Goal: Browse casually: Explore the website without a specific task or goal

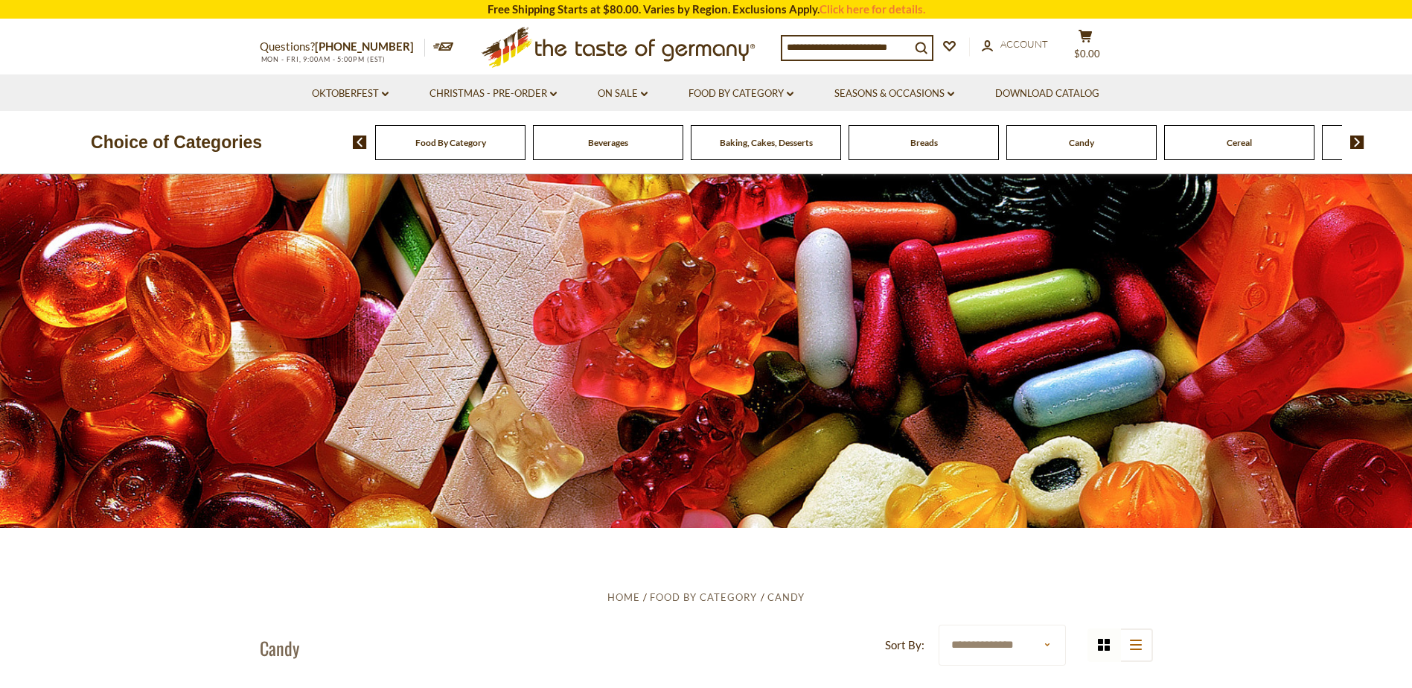
click at [525, 145] on div "Candy" at bounding box center [450, 142] width 150 height 35
click at [1076, 145] on span "Candy" at bounding box center [1081, 142] width 25 height 11
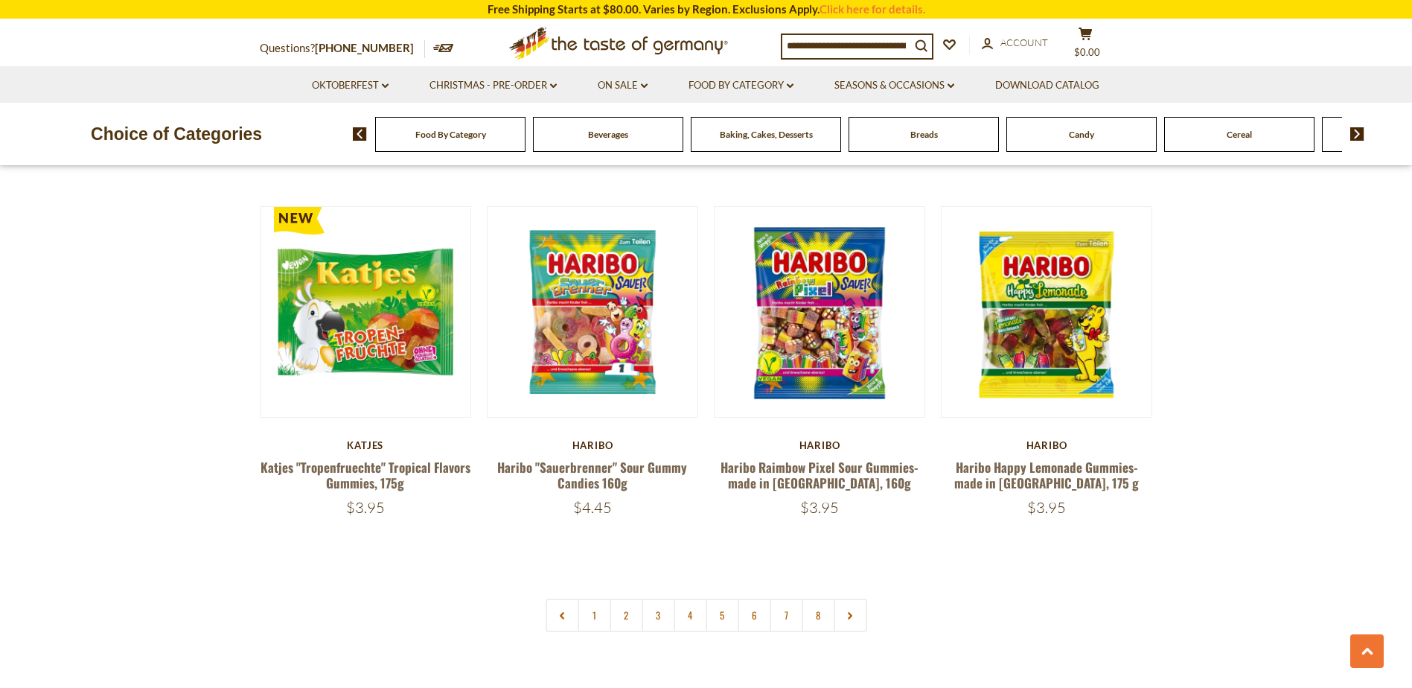
scroll to position [3498, 0]
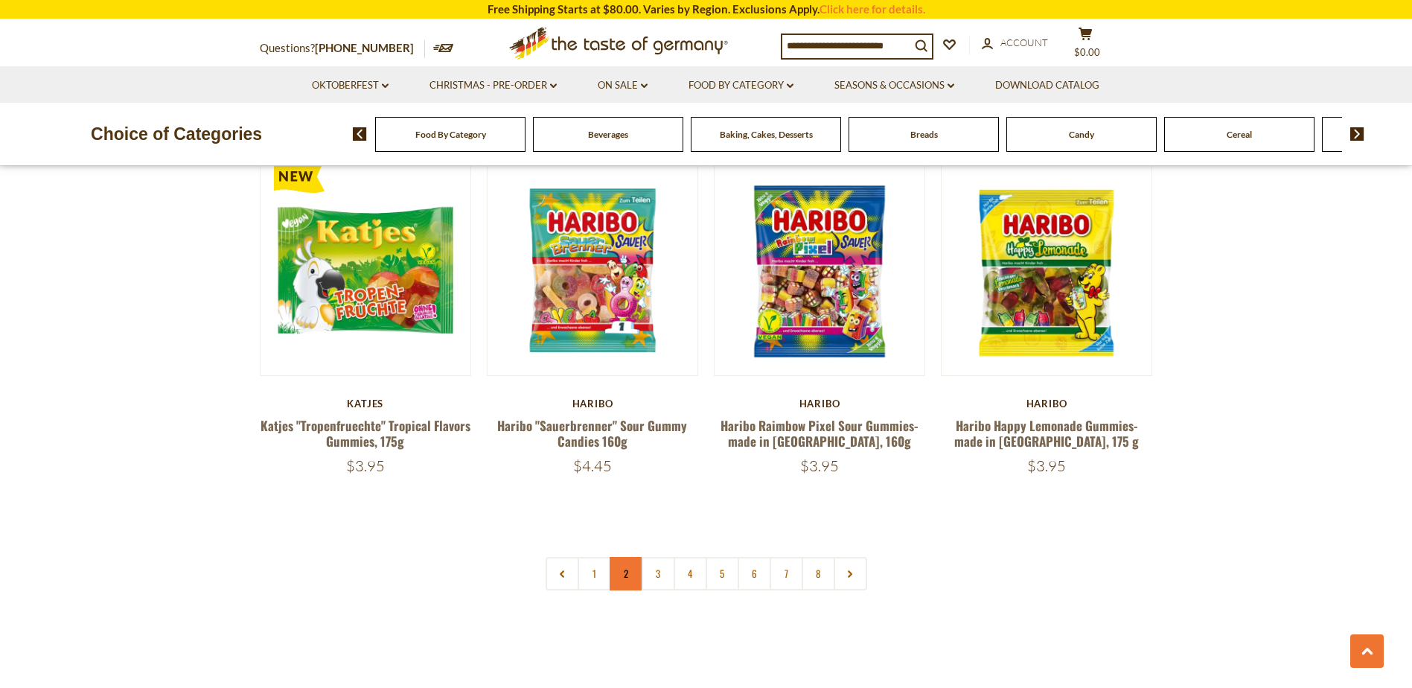
click at [629, 557] on link "2" at bounding box center [626, 573] width 33 height 33
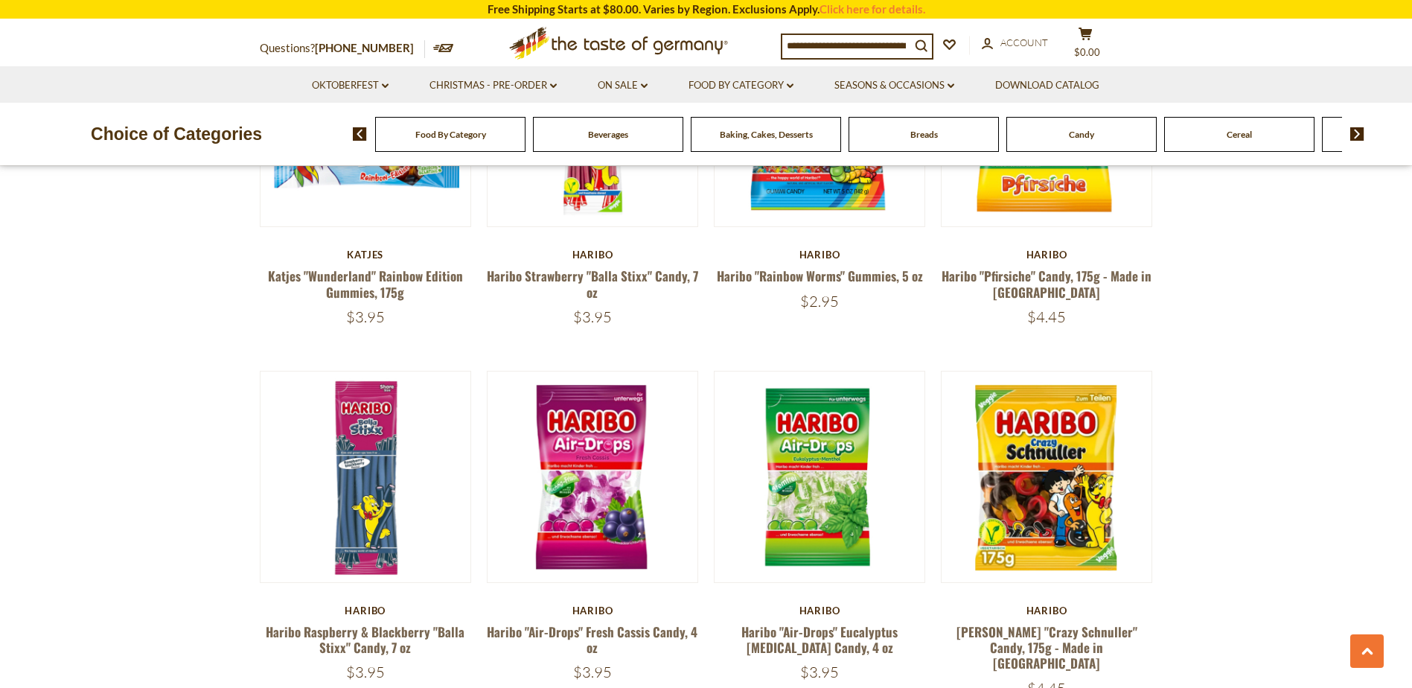
scroll to position [2485, 0]
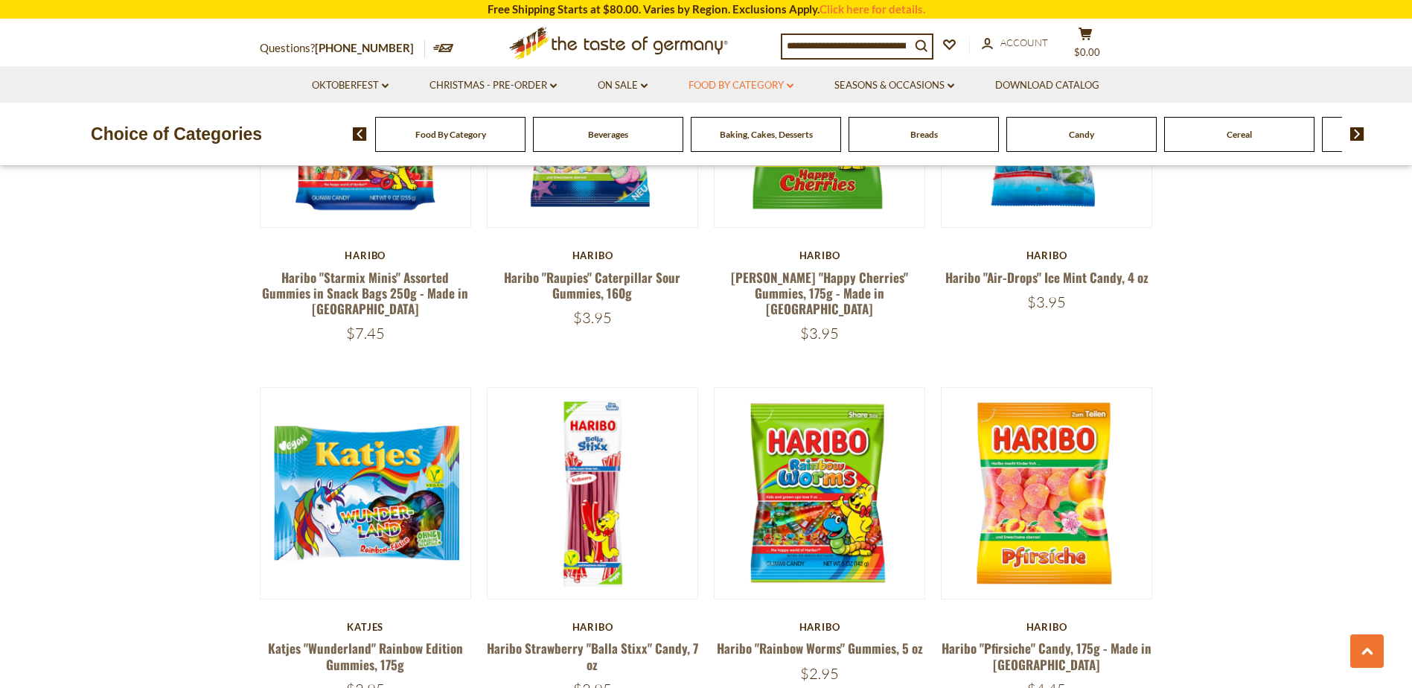
click at [747, 85] on link "Food By Category dropdown_arrow" at bounding box center [740, 85] width 105 height 16
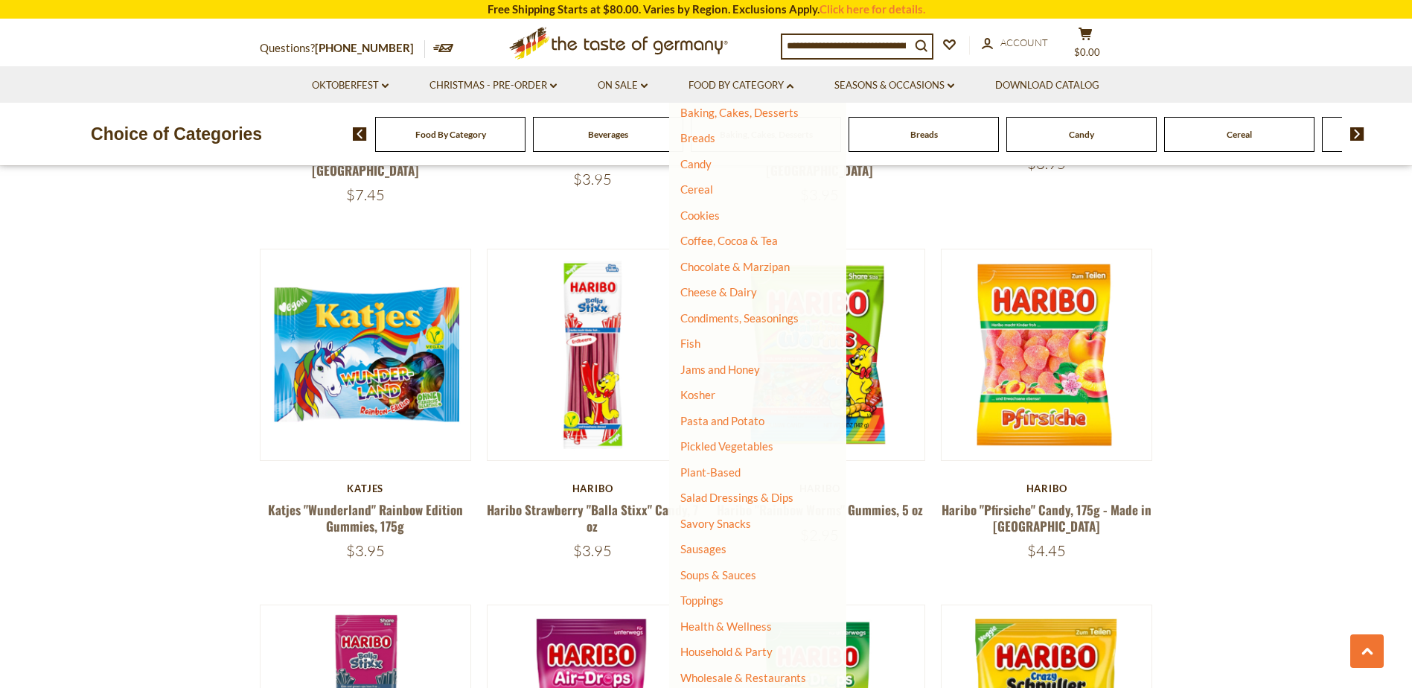
scroll to position [2634, 0]
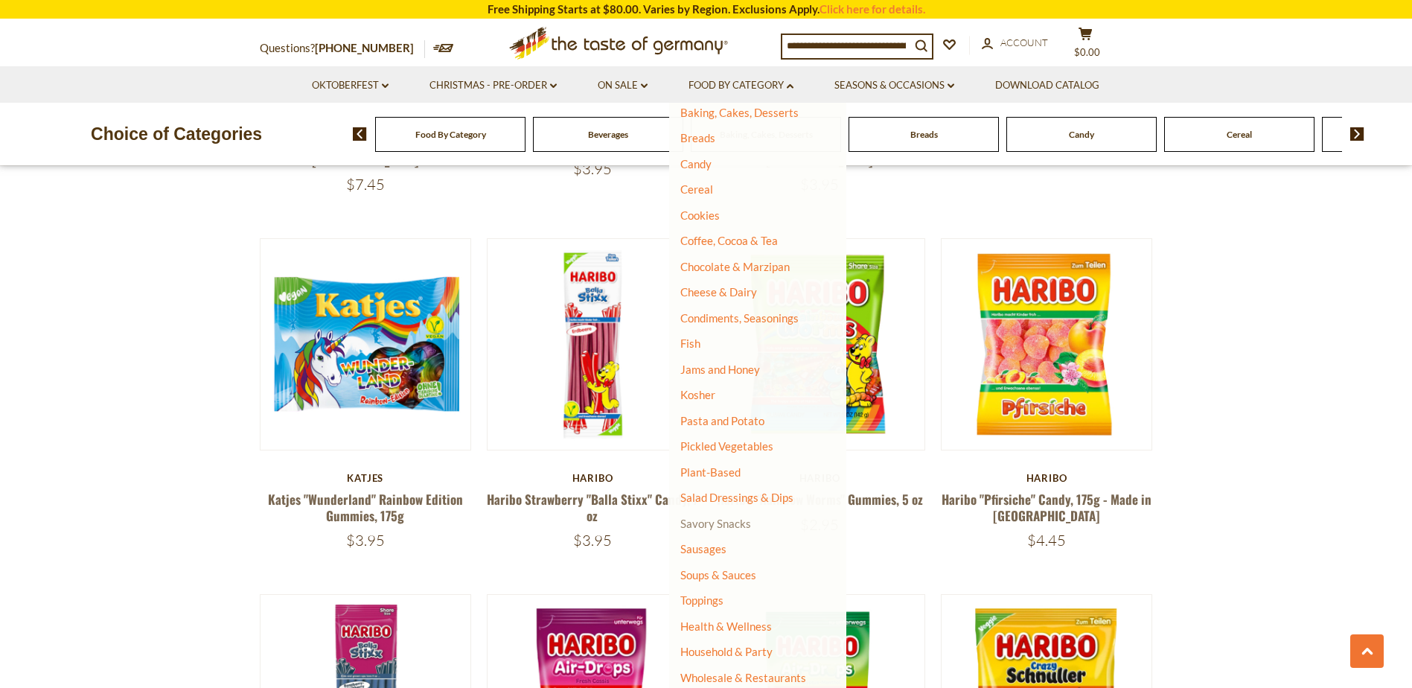
click at [725, 517] on link "Savory Snacks" at bounding box center [715, 523] width 71 height 13
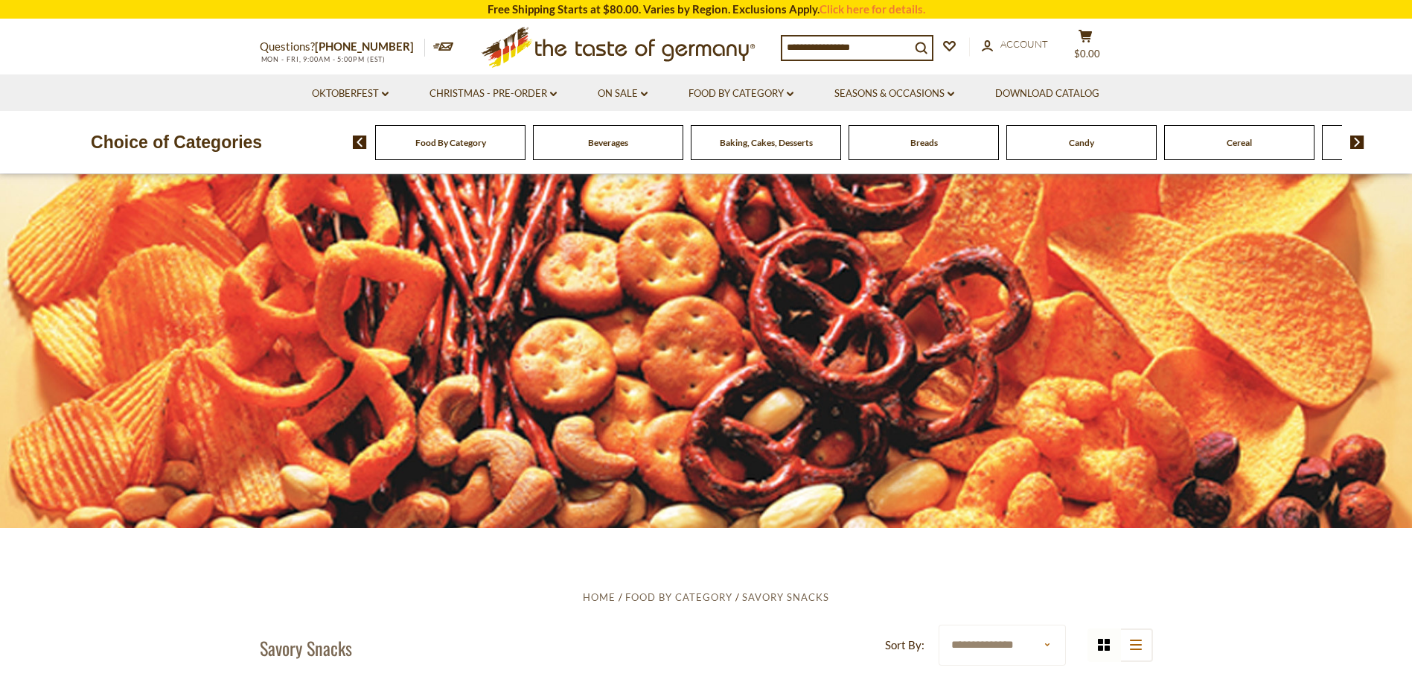
click at [1355, 141] on img at bounding box center [1357, 141] width 14 height 13
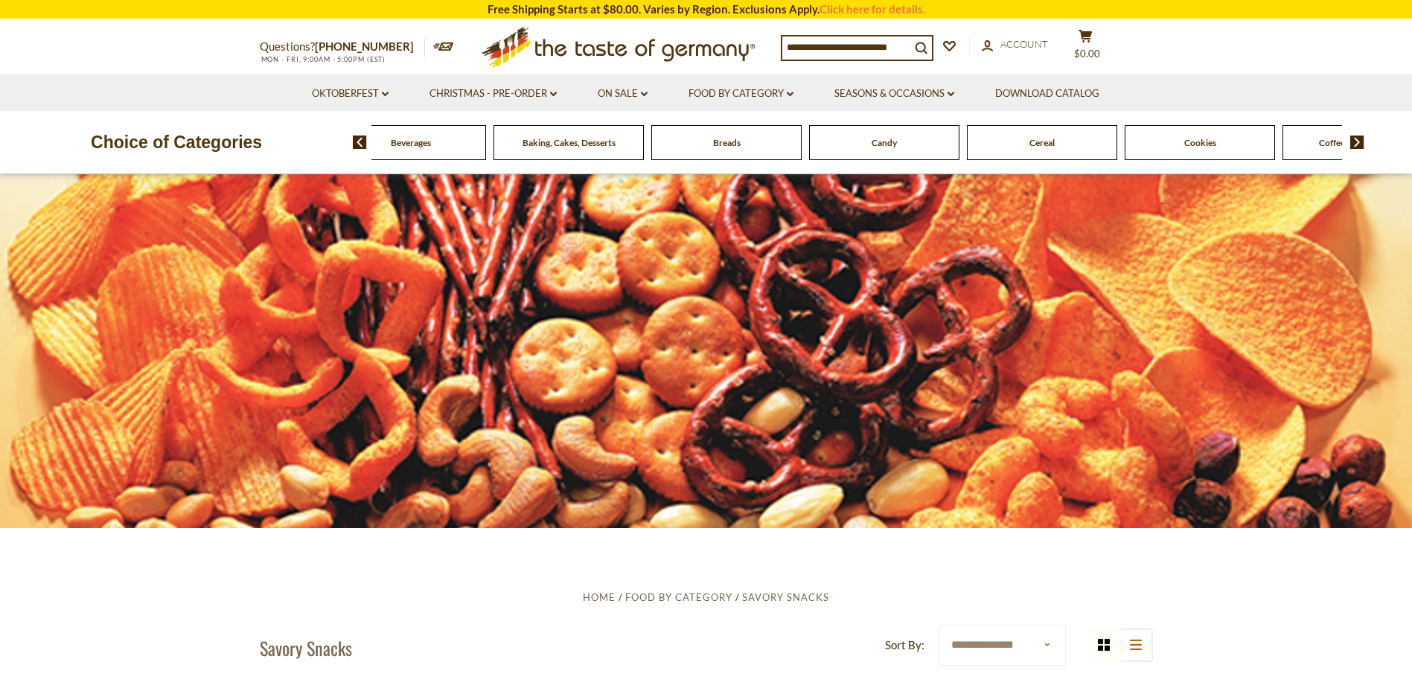
click at [1355, 141] on img at bounding box center [1357, 141] width 14 height 13
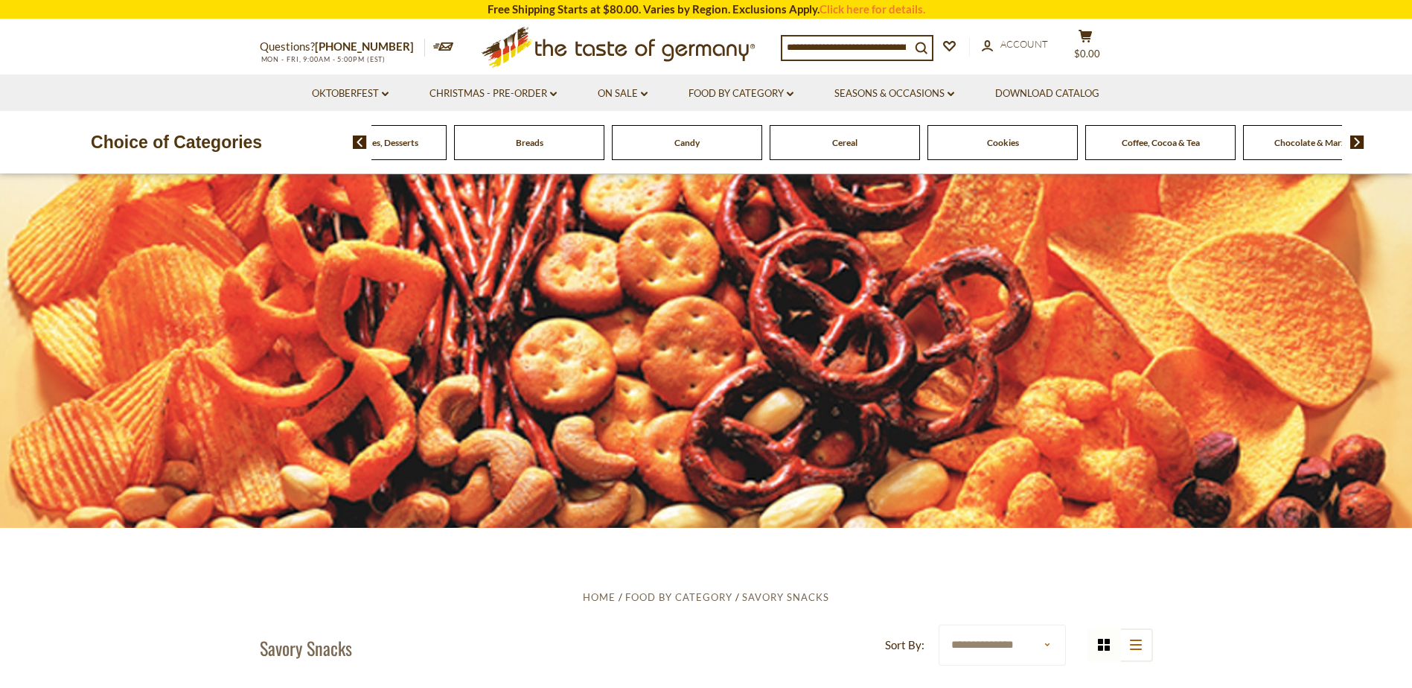
click at [1355, 141] on img at bounding box center [1357, 141] width 14 height 13
click at [608, 146] on span "Cookies" at bounding box center [608, 142] width 32 height 11
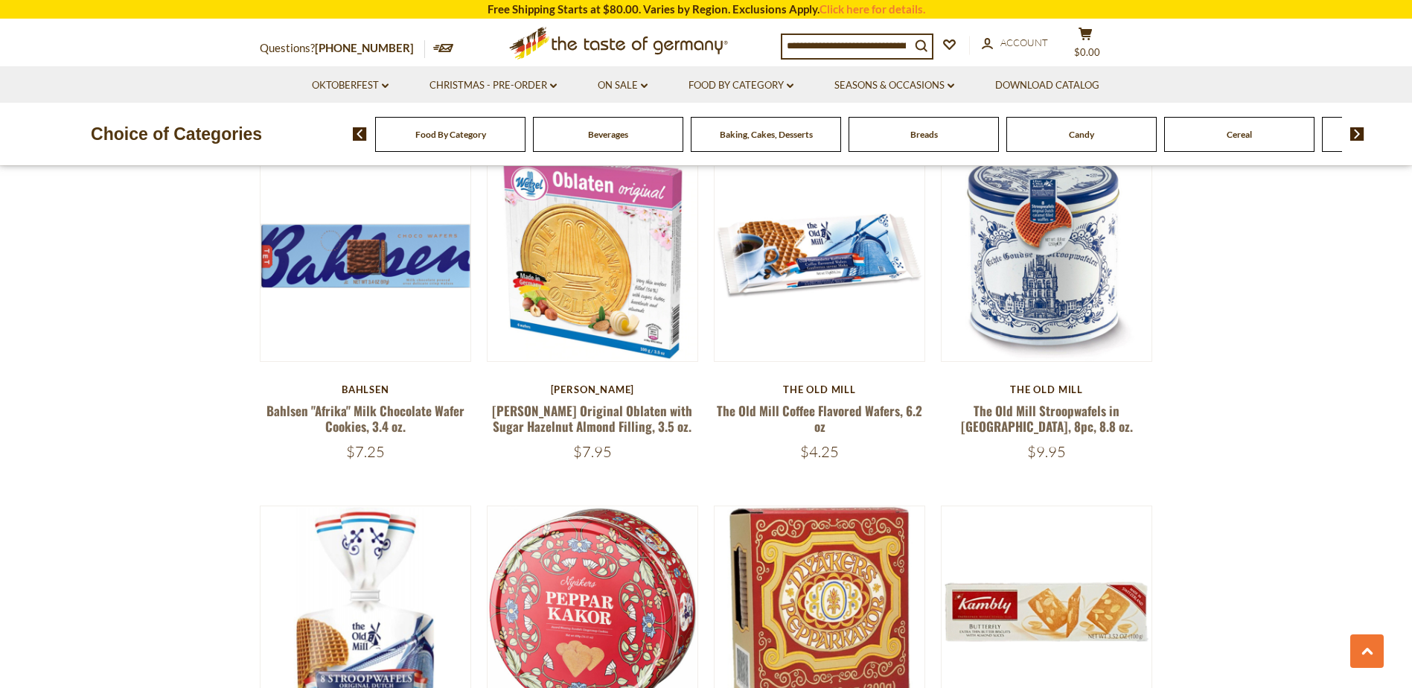
scroll to position [1712, 0]
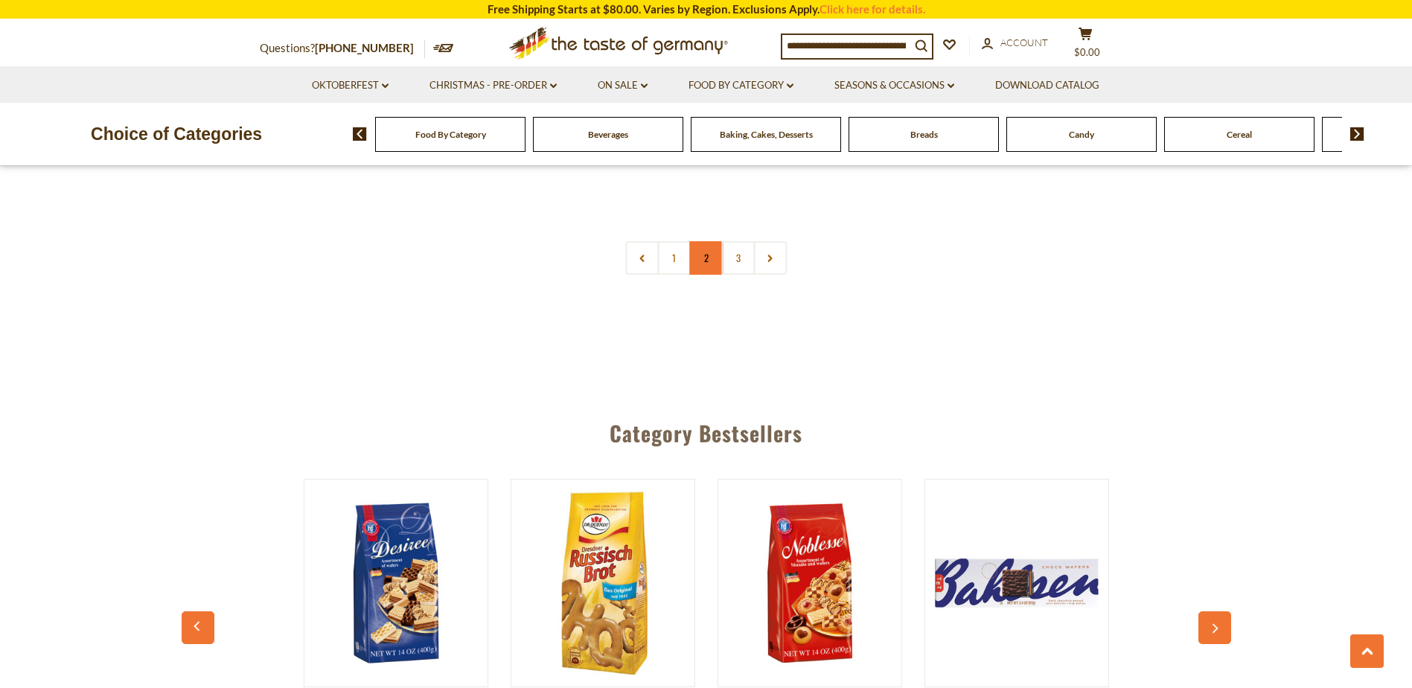
click at [709, 260] on link "2" at bounding box center [705, 257] width 33 height 33
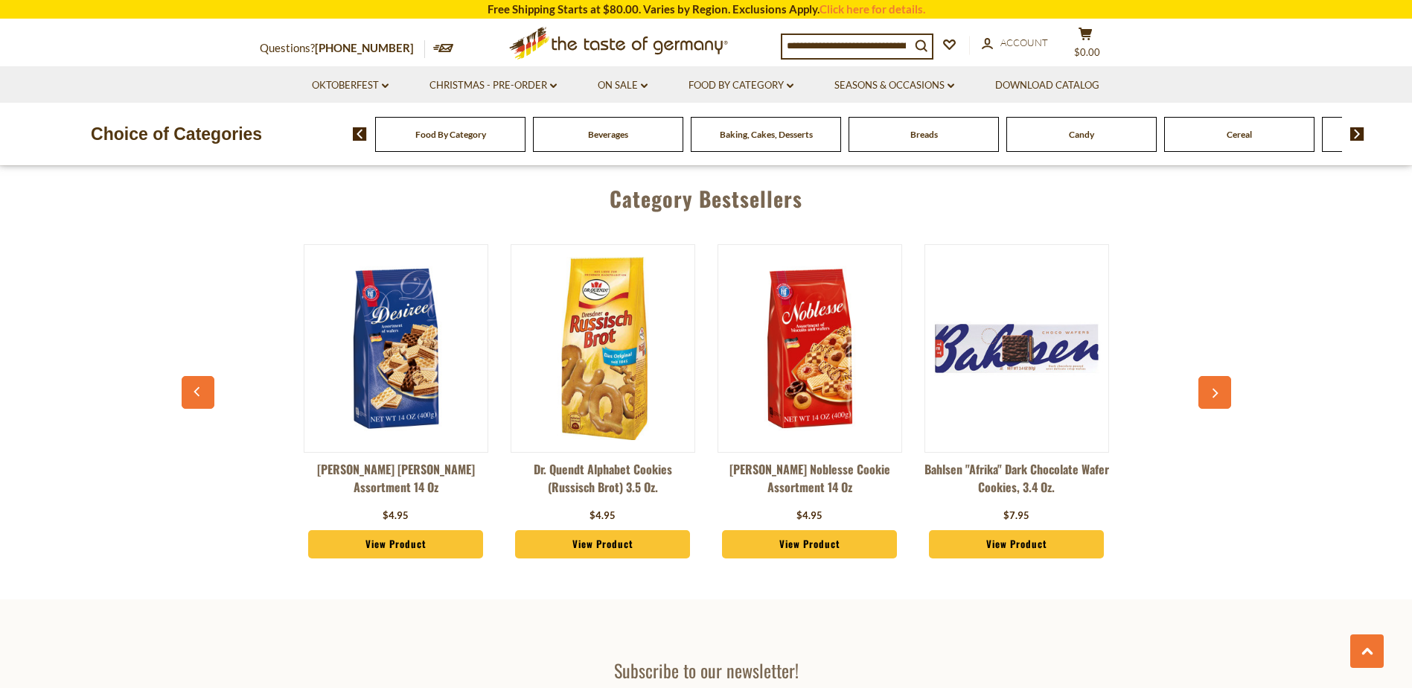
scroll to position [3974, 0]
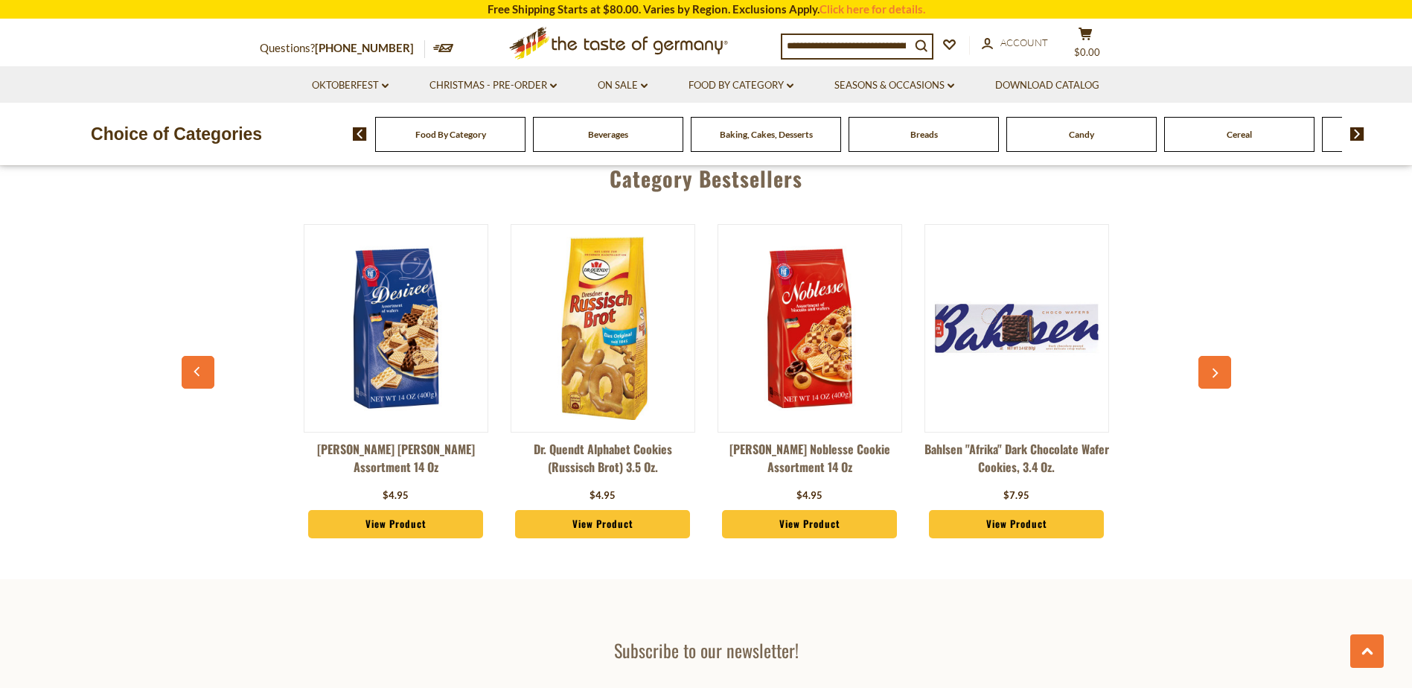
click at [1213, 368] on icon "button" at bounding box center [1214, 373] width 10 height 10
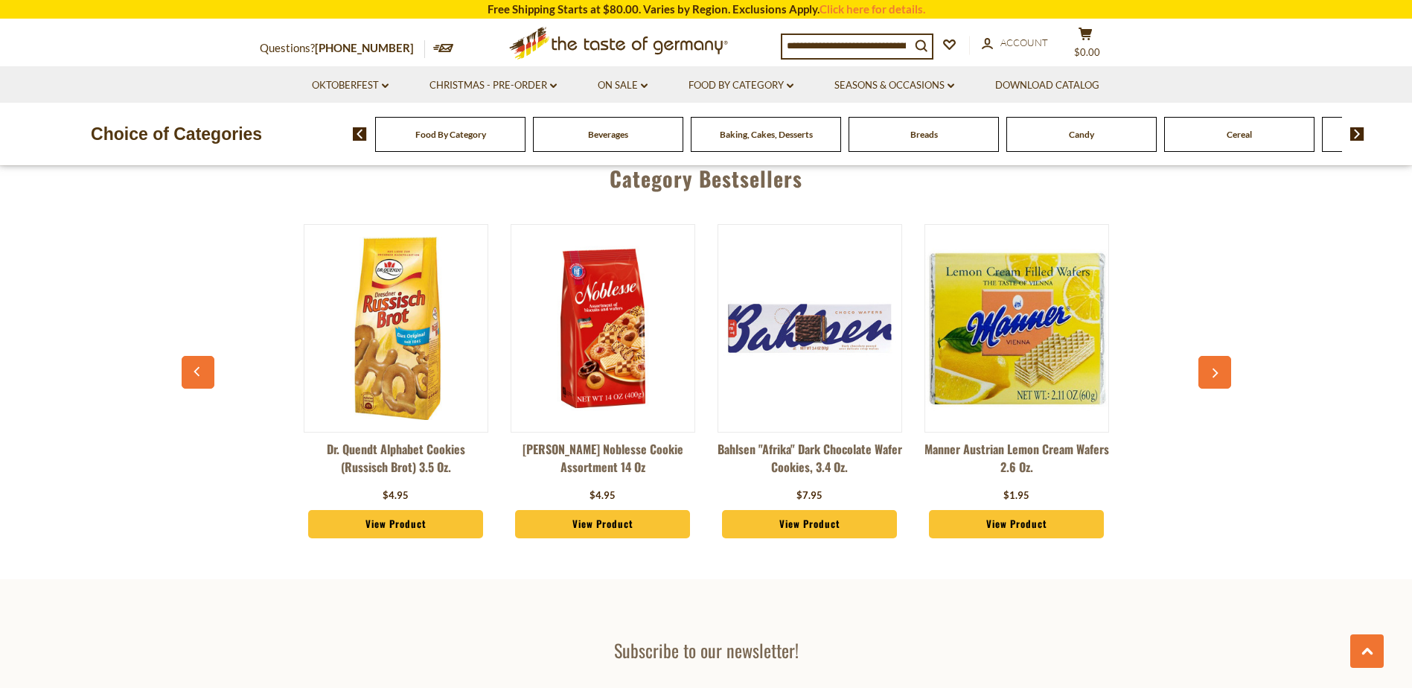
click at [1213, 368] on icon "button" at bounding box center [1214, 373] width 10 height 10
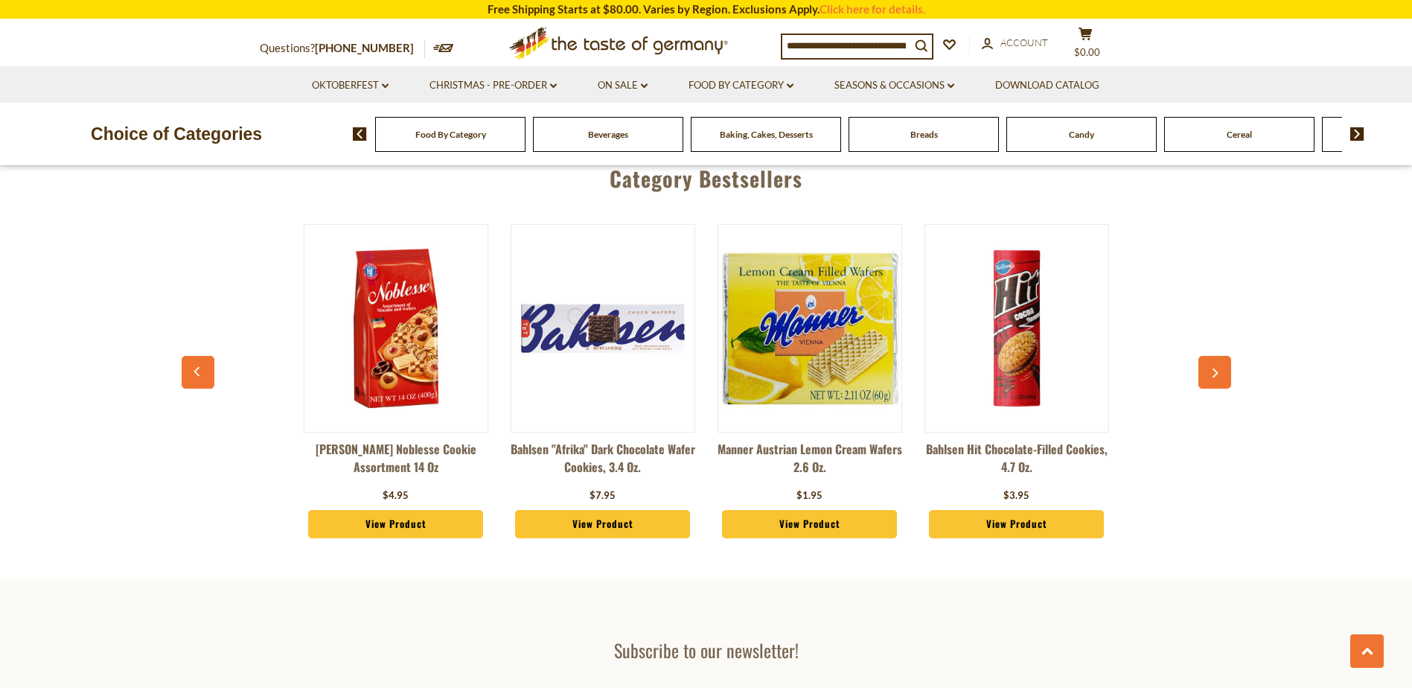
click at [1213, 368] on icon "button" at bounding box center [1214, 373] width 10 height 10
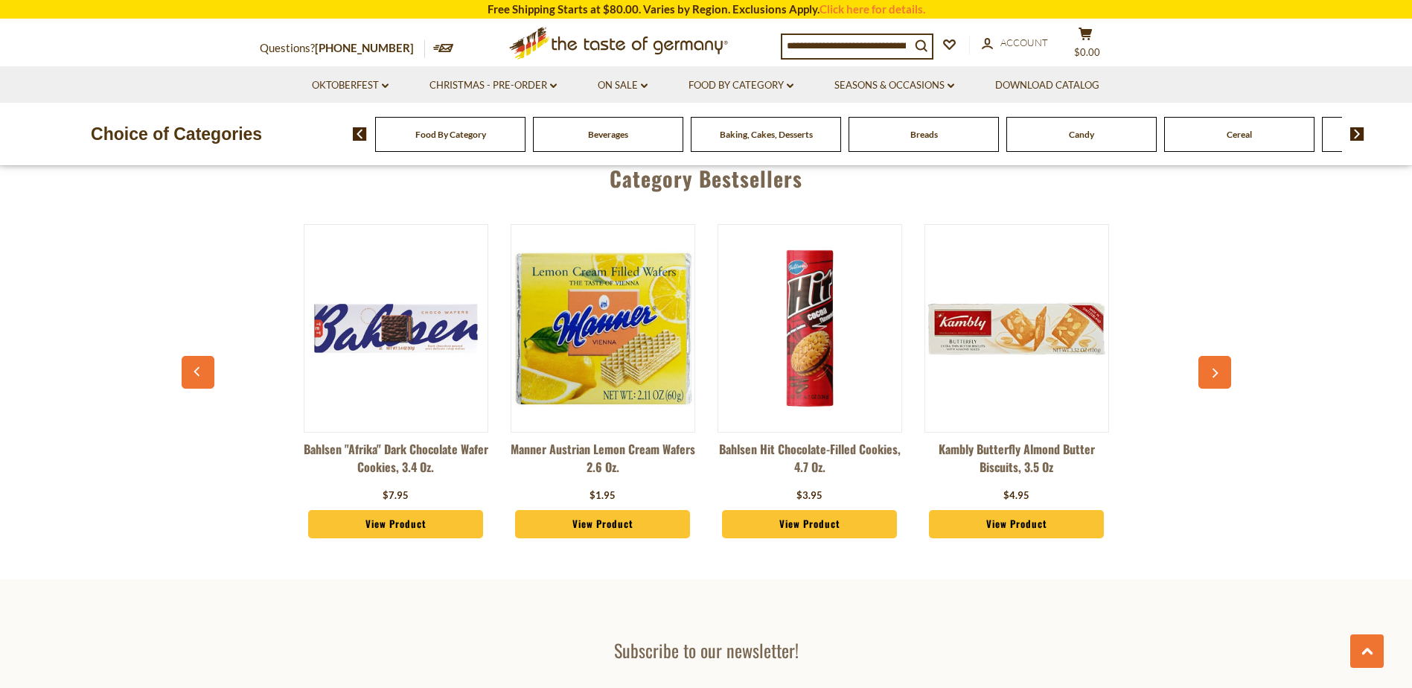
click at [1213, 368] on icon "button" at bounding box center [1214, 373] width 10 height 10
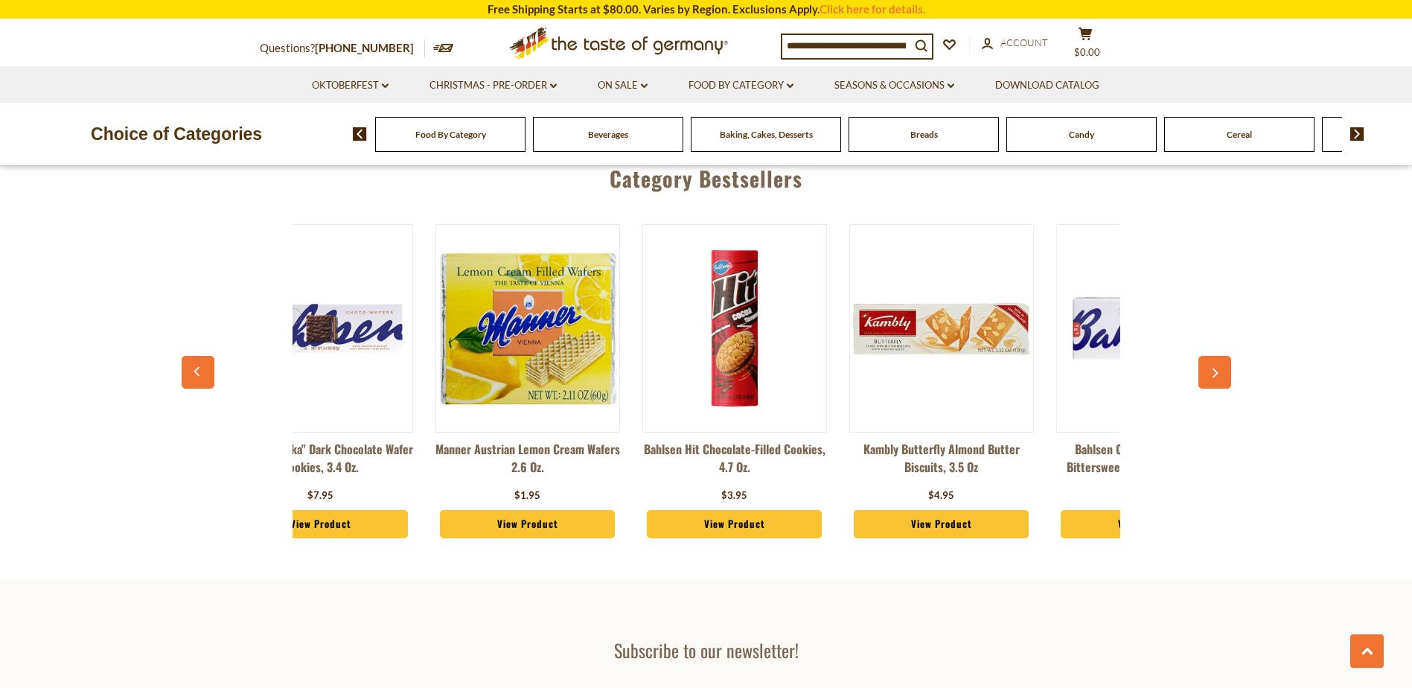
click at [1213, 368] on icon "button" at bounding box center [1214, 373] width 10 height 10
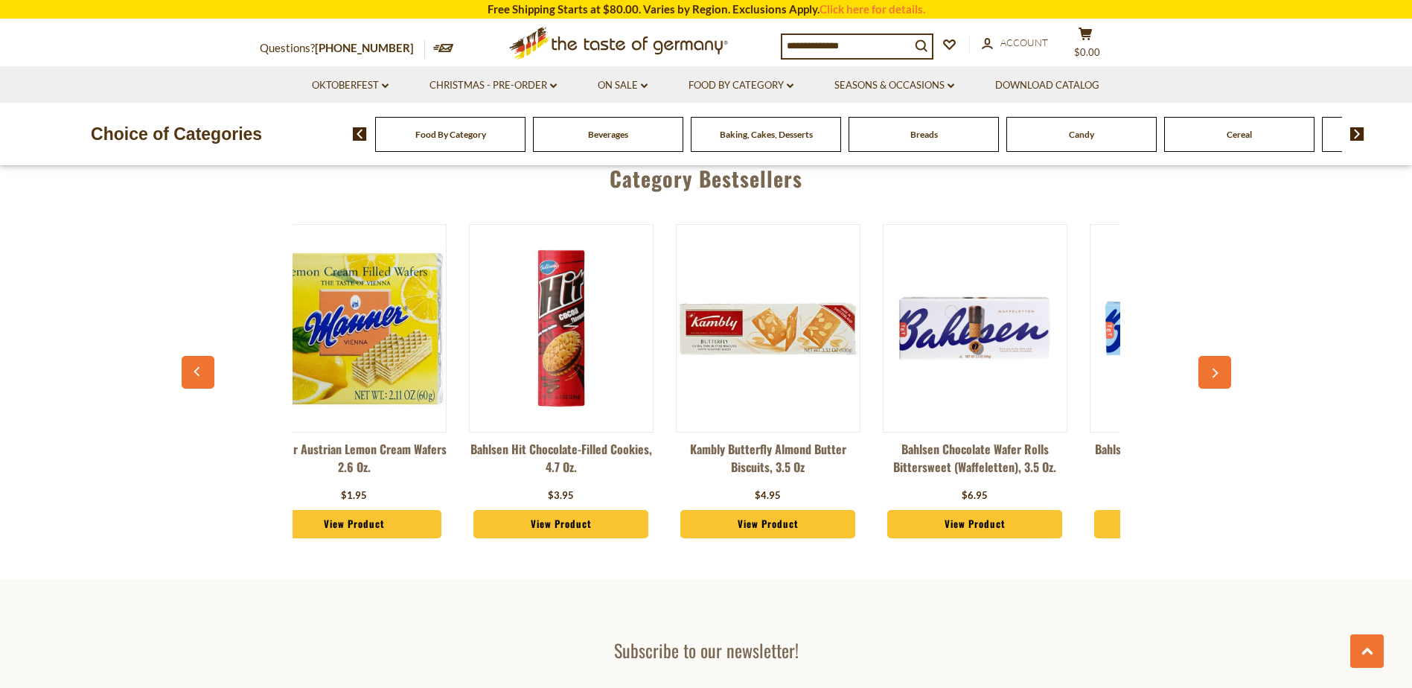
click at [1213, 368] on icon "button" at bounding box center [1214, 373] width 10 height 10
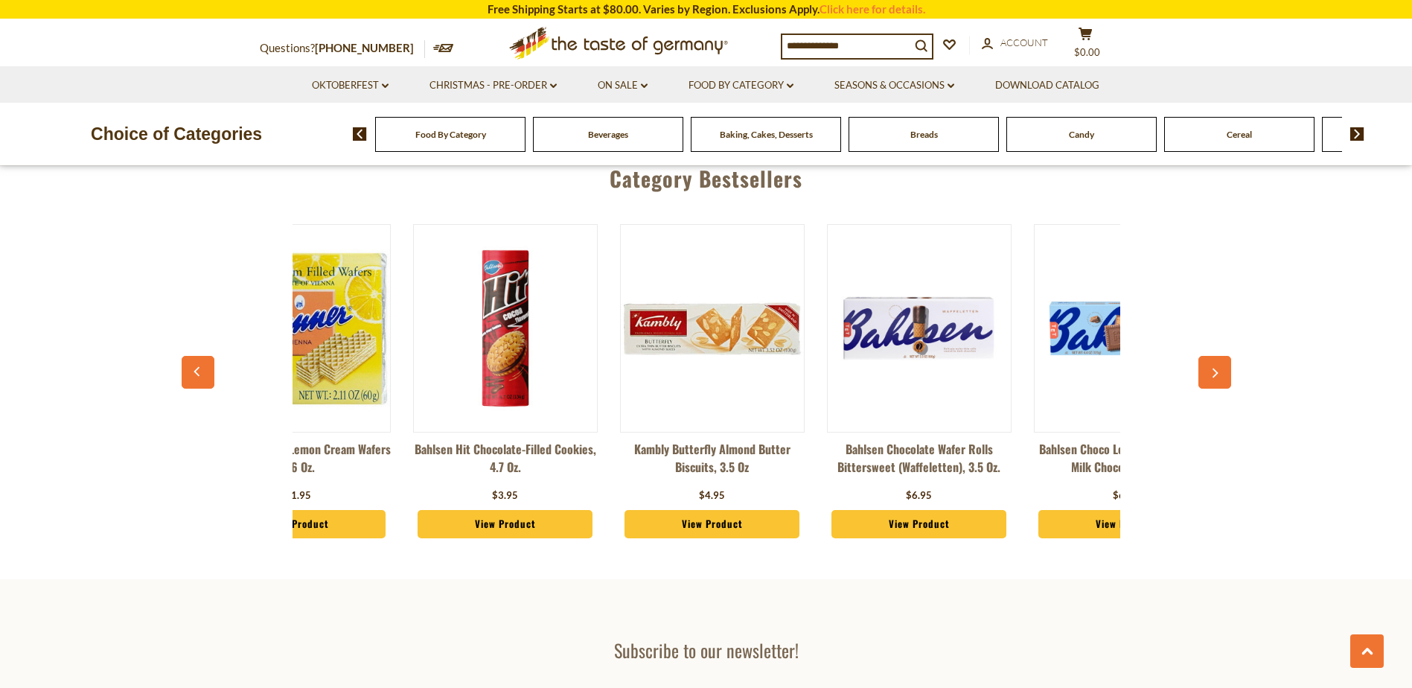
click at [1213, 368] on icon "button" at bounding box center [1214, 373] width 10 height 10
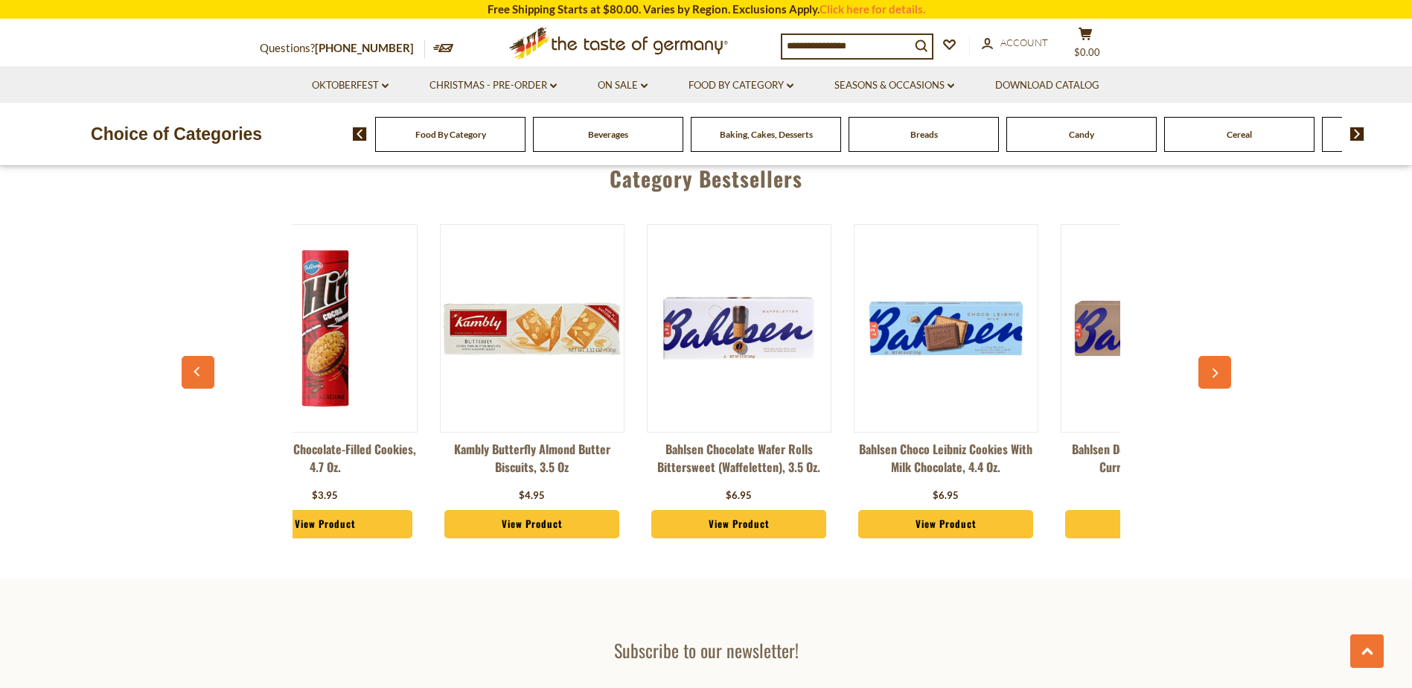
click at [1213, 368] on icon "button" at bounding box center [1214, 373] width 10 height 10
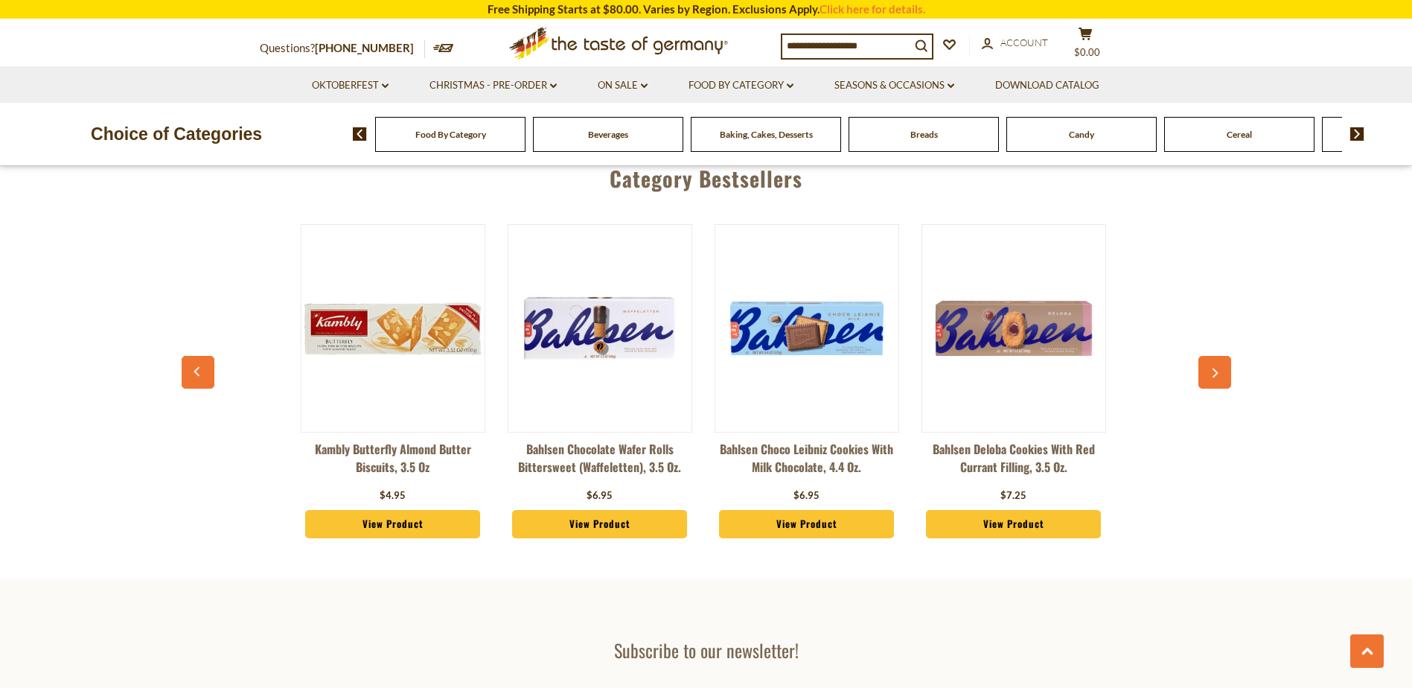
click at [1213, 368] on icon "button" at bounding box center [1214, 373] width 10 height 10
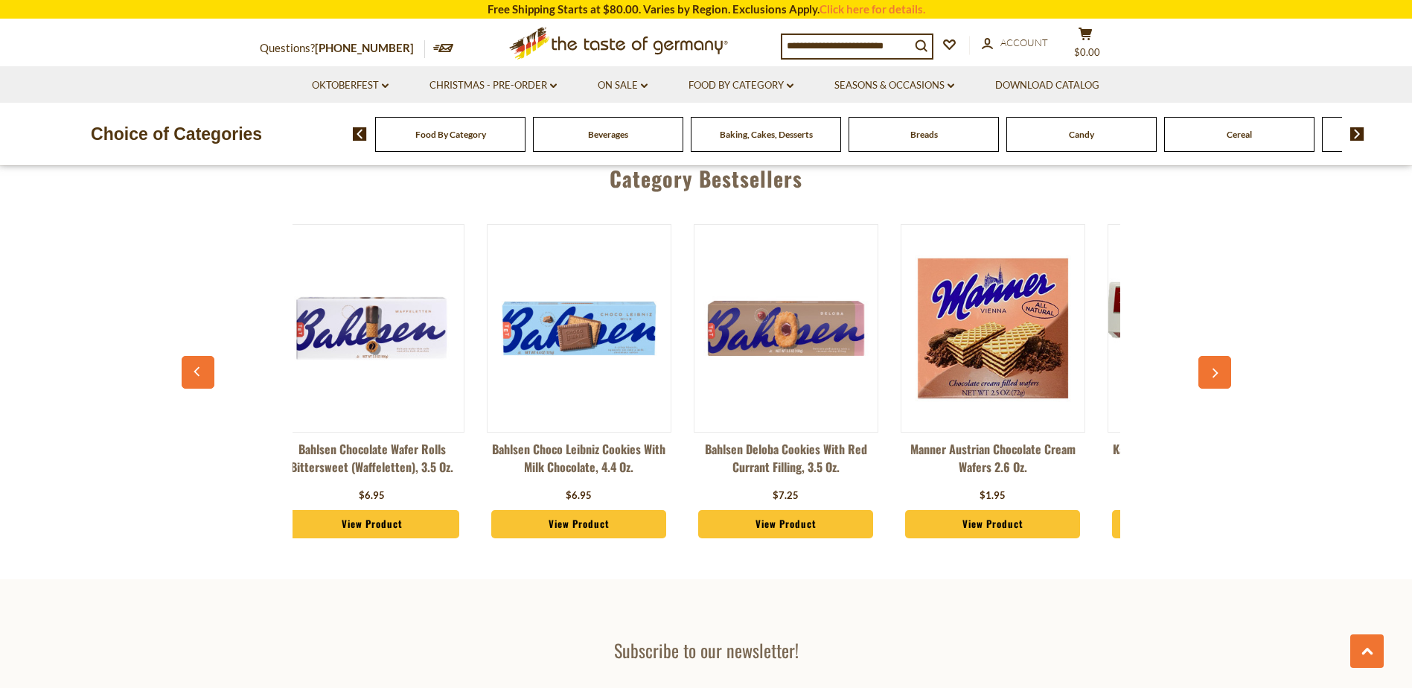
click at [1213, 368] on icon "button" at bounding box center [1214, 373] width 10 height 10
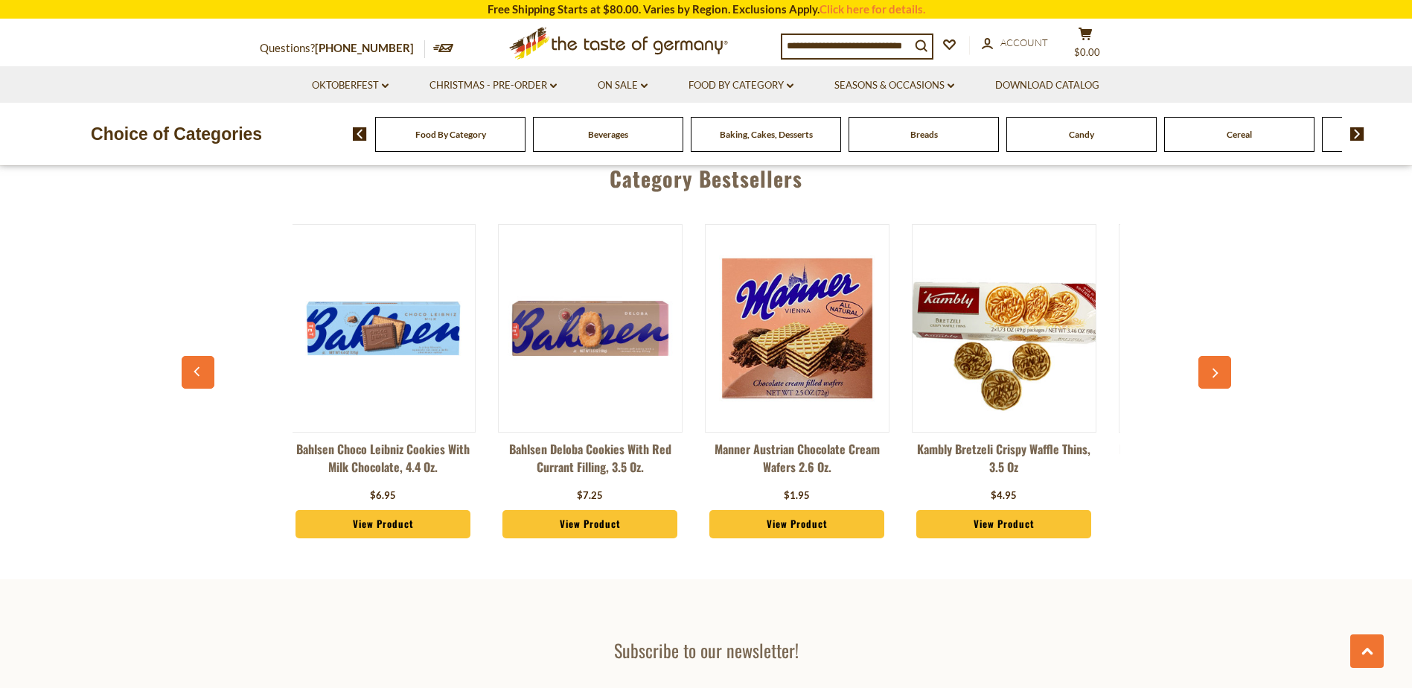
scroll to position [0, 1679]
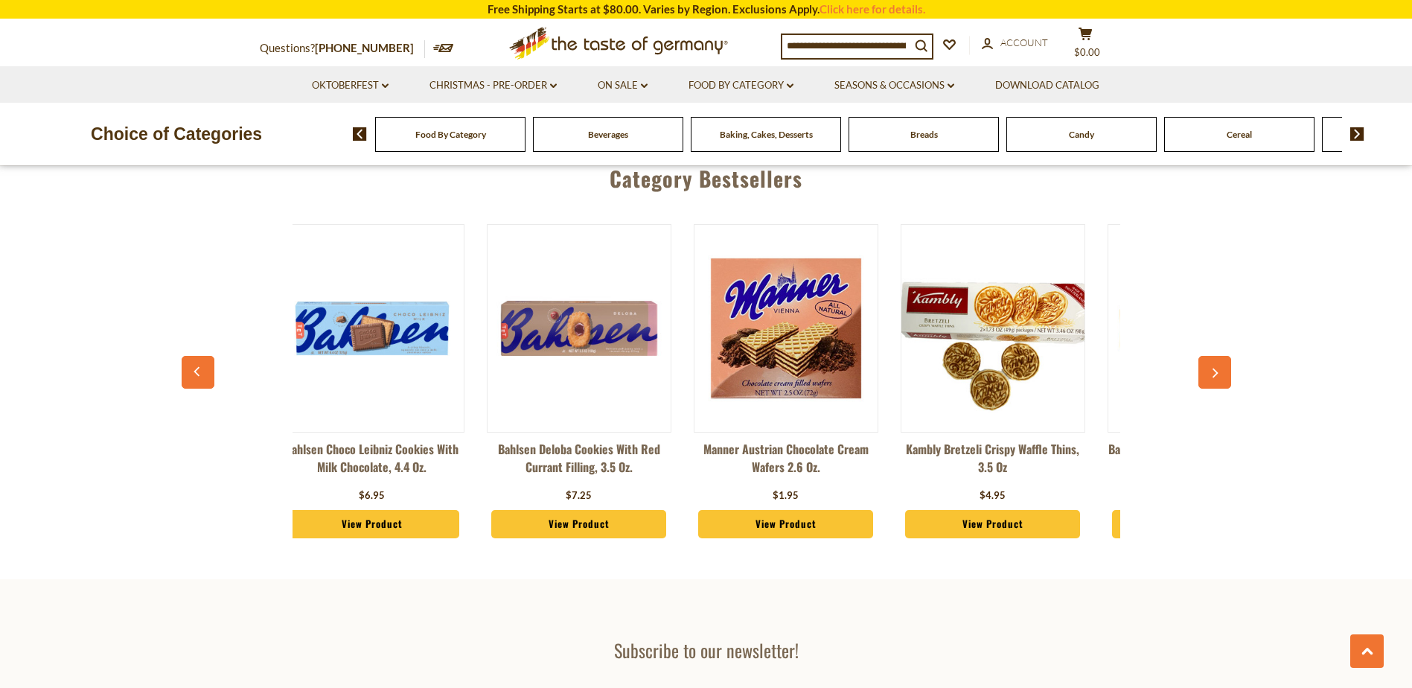
click at [1358, 133] on img at bounding box center [1357, 133] width 14 height 13
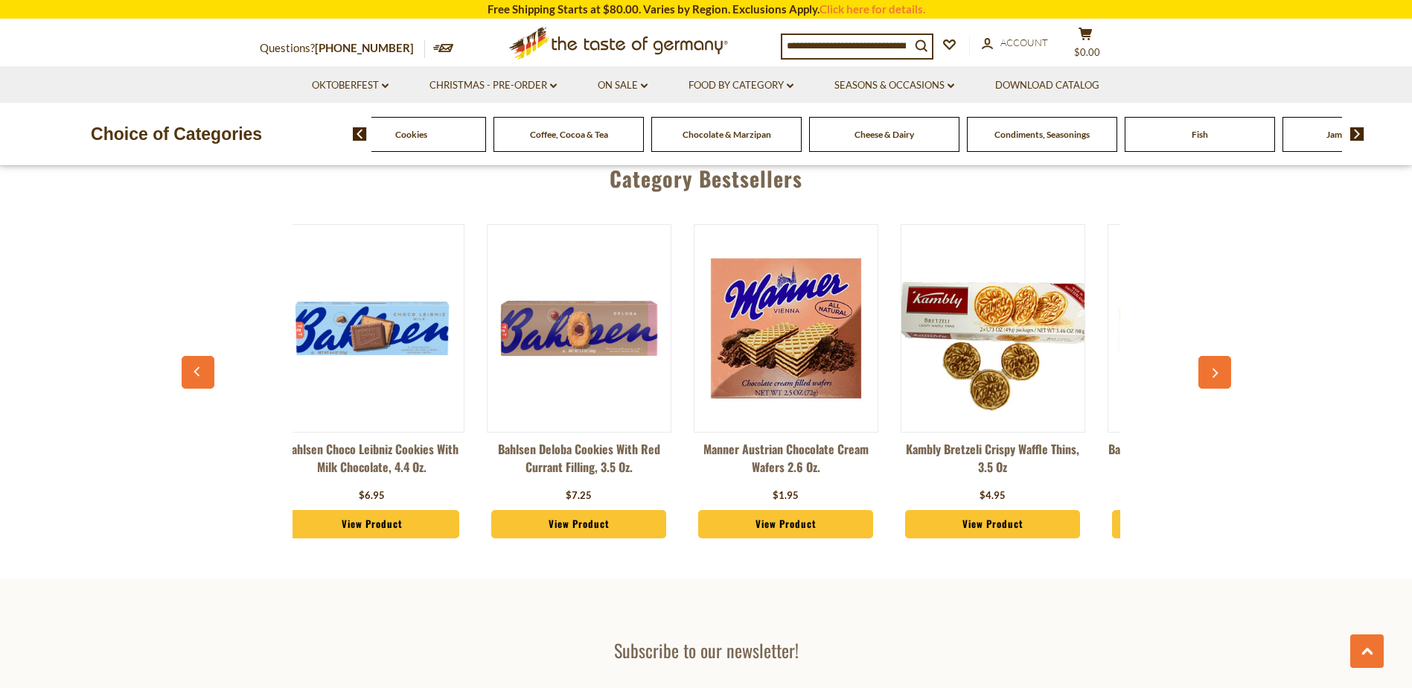
click at [723, 135] on span "Chocolate & Marzipan" at bounding box center [727, 134] width 89 height 11
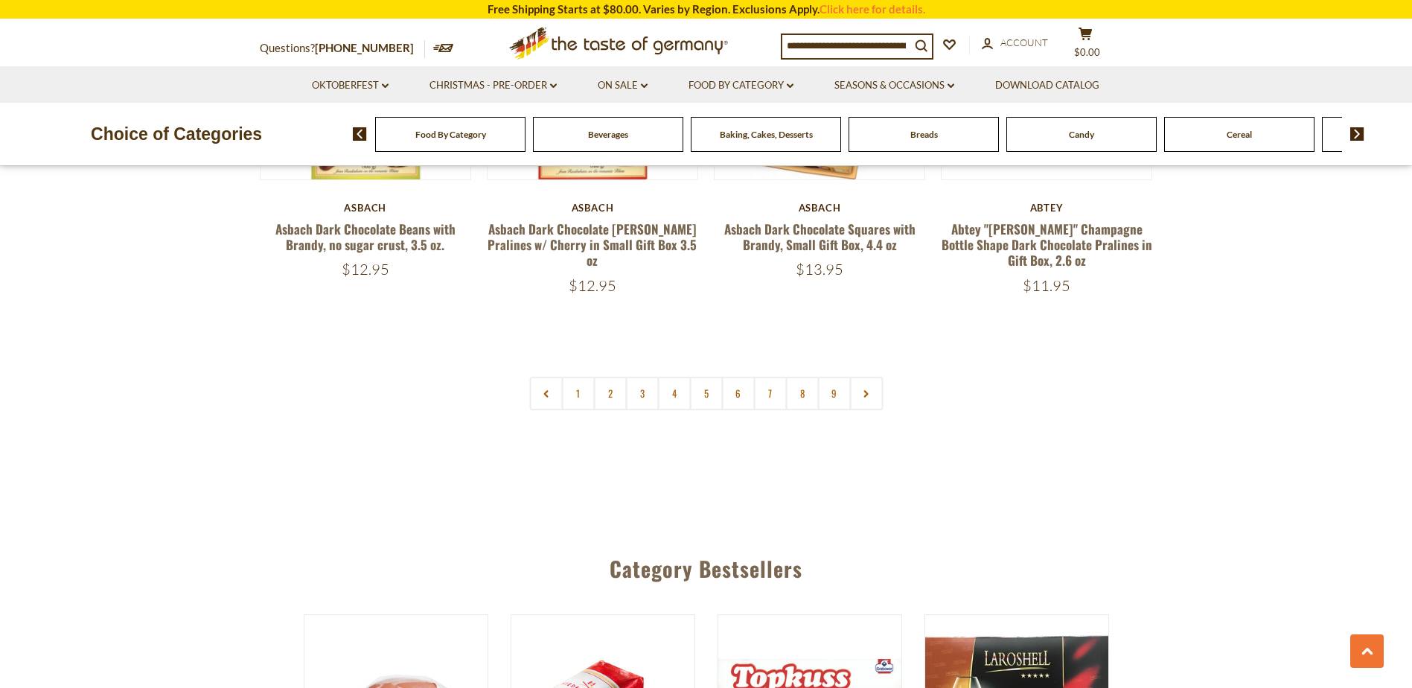
scroll to position [3945, 0]
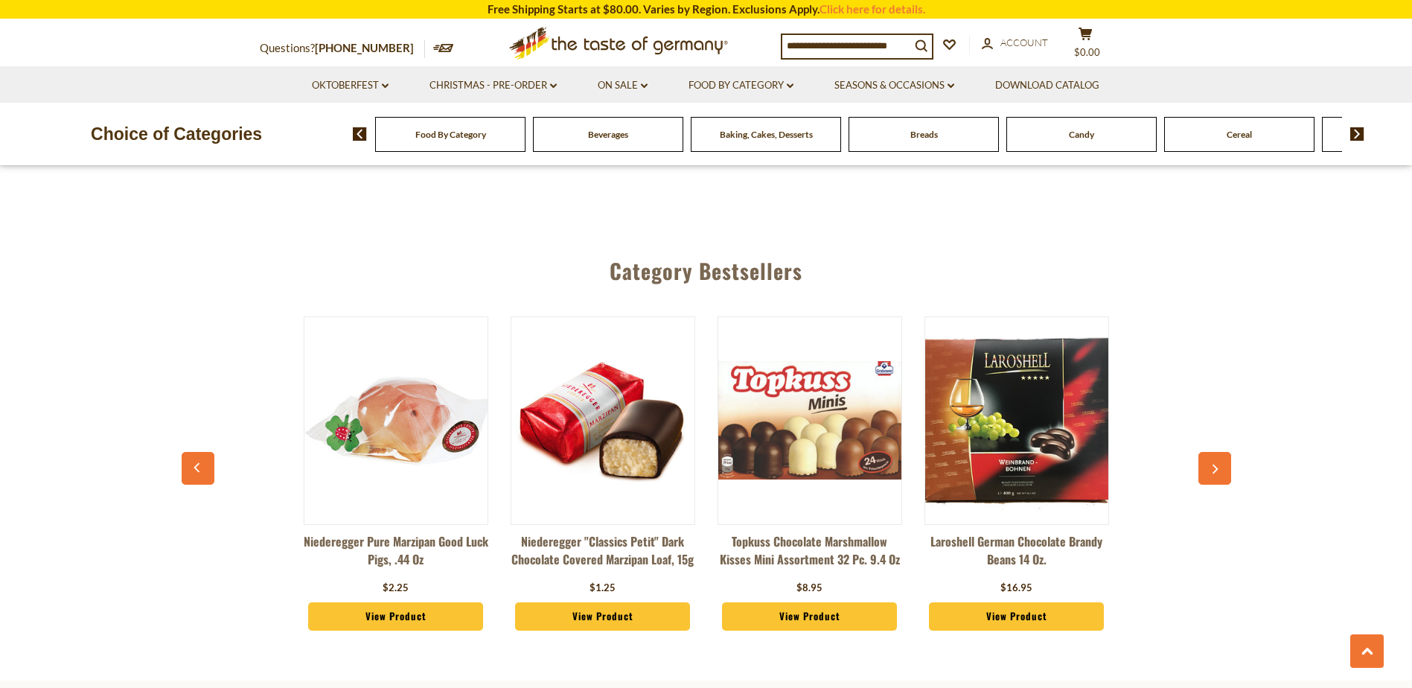
click at [409, 416] on img at bounding box center [395, 420] width 183 height 183
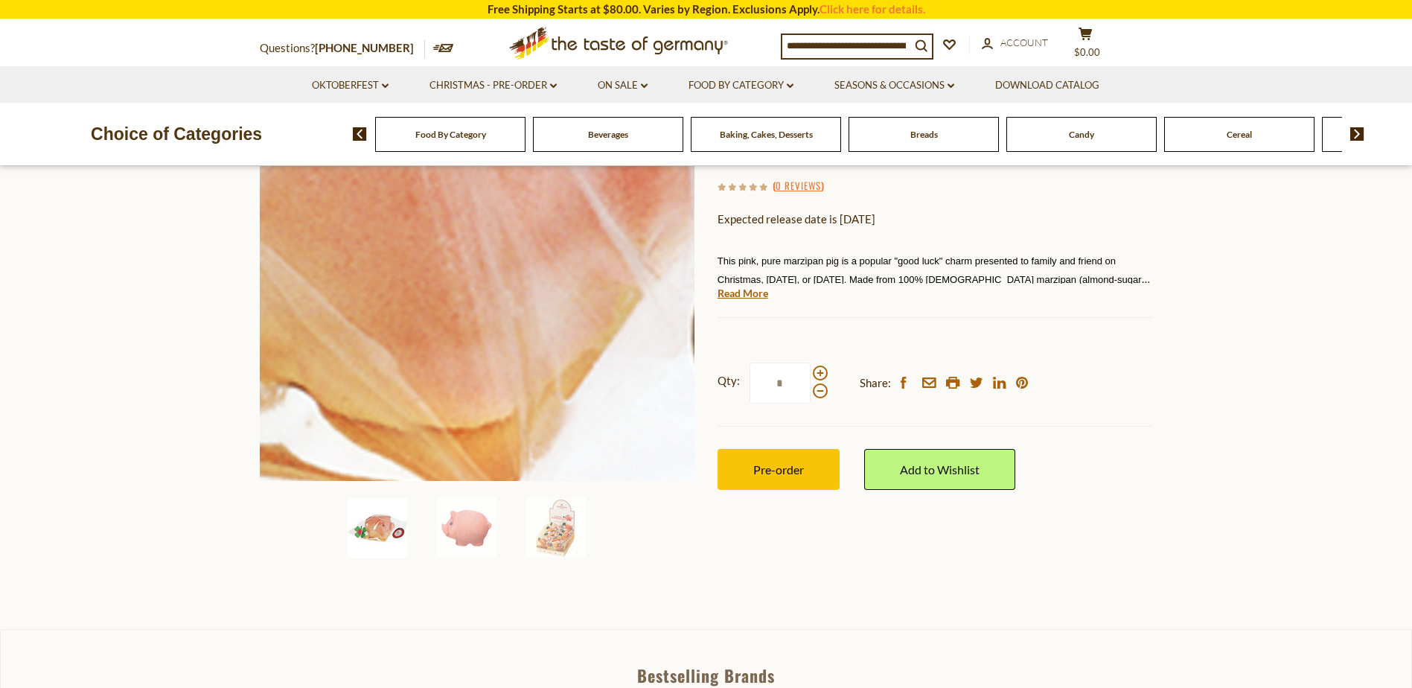
scroll to position [223, 0]
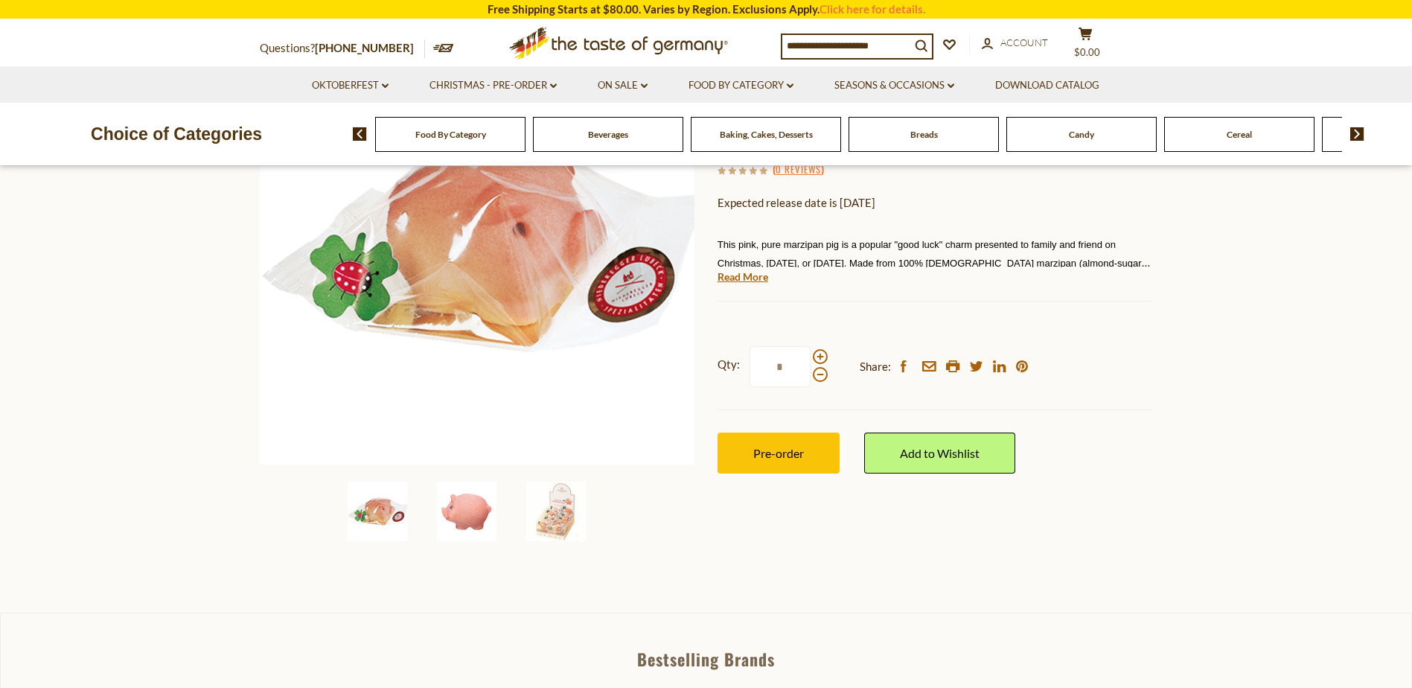
click at [463, 517] on img at bounding box center [467, 512] width 60 height 60
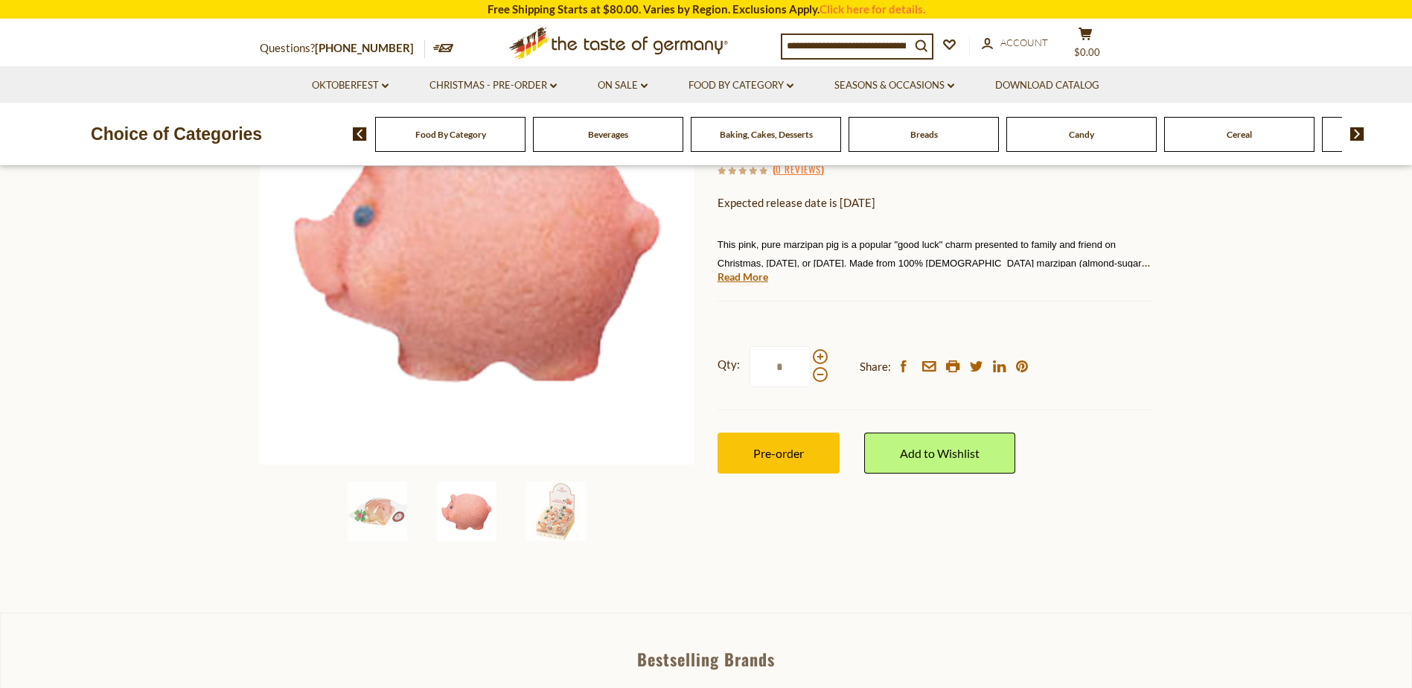
scroll to position [149, 0]
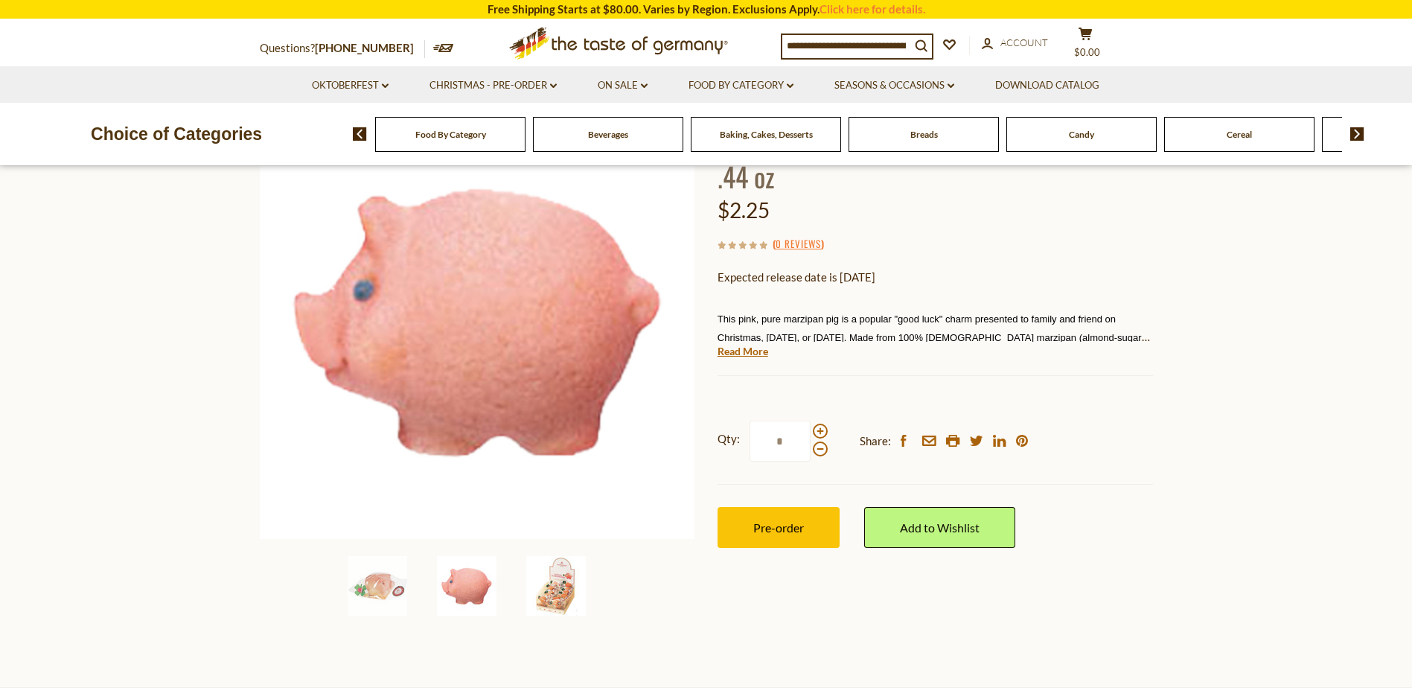
click at [563, 589] on img at bounding box center [556, 586] width 60 height 60
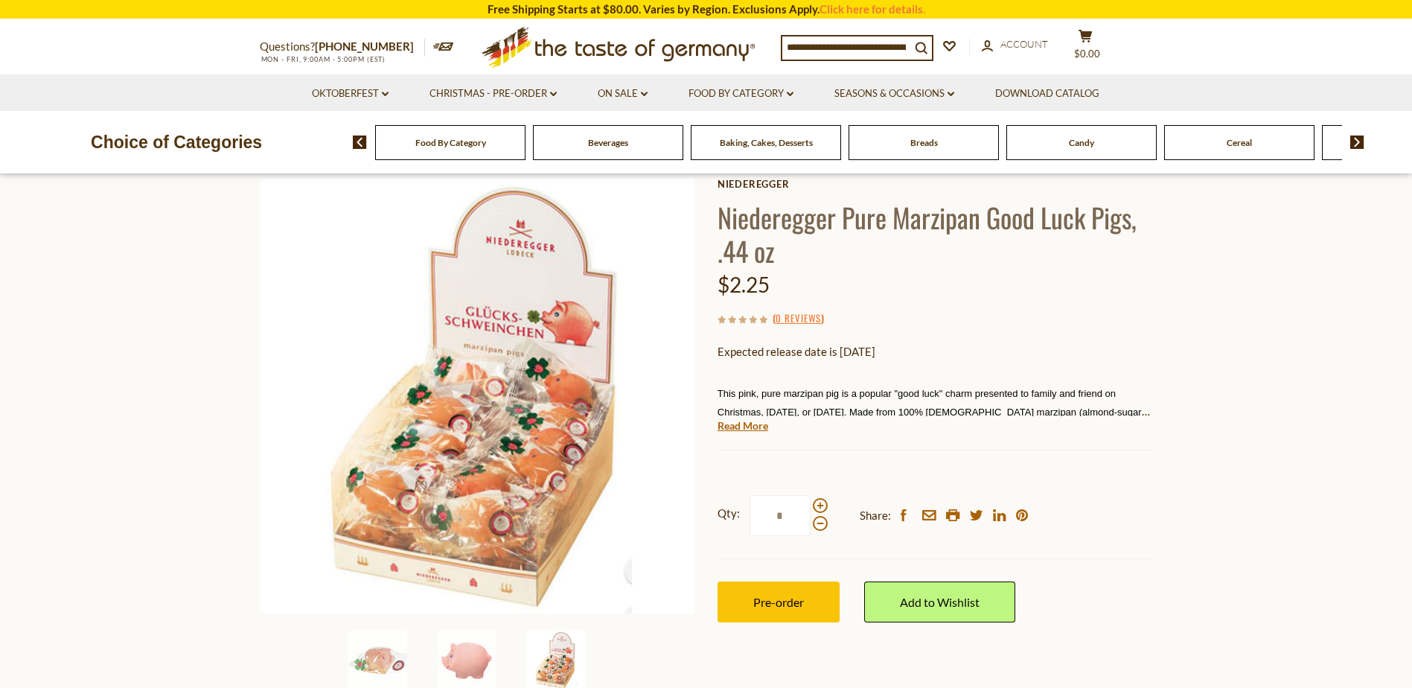
scroll to position [0, 0]
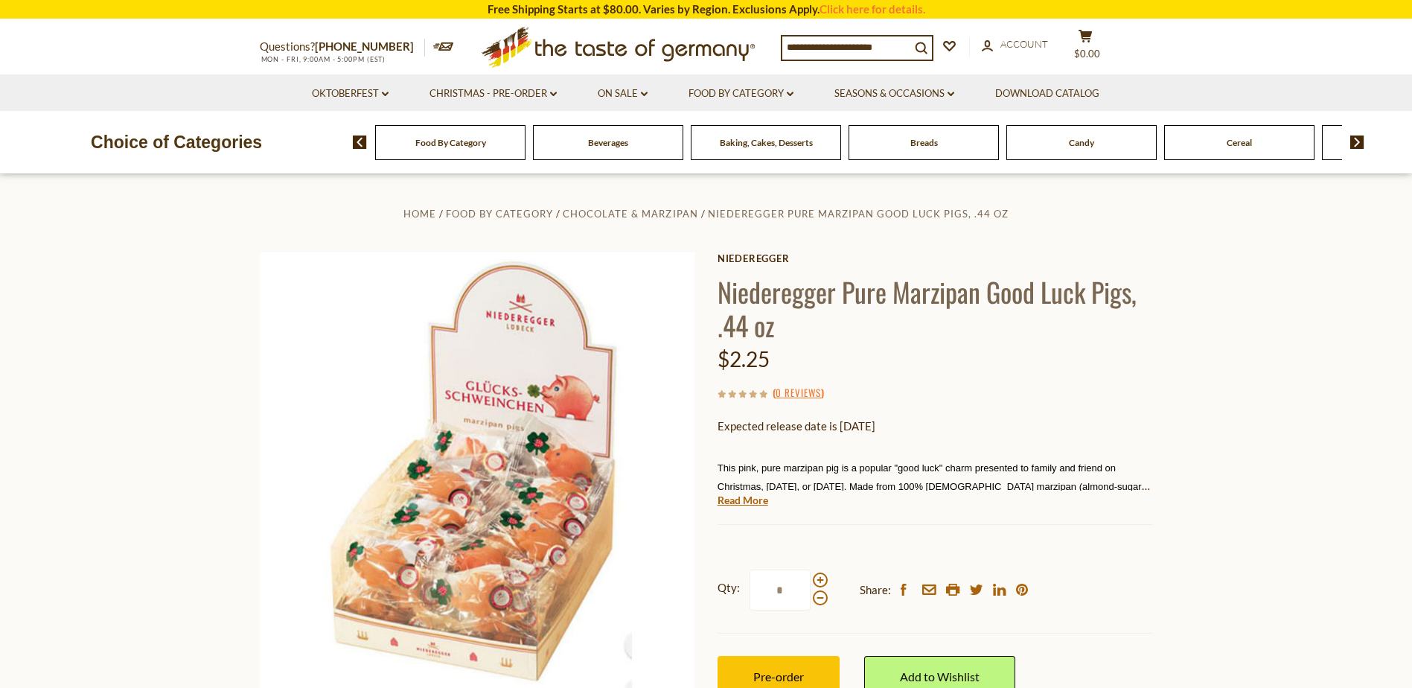
click at [1358, 146] on img at bounding box center [1357, 141] width 14 height 13
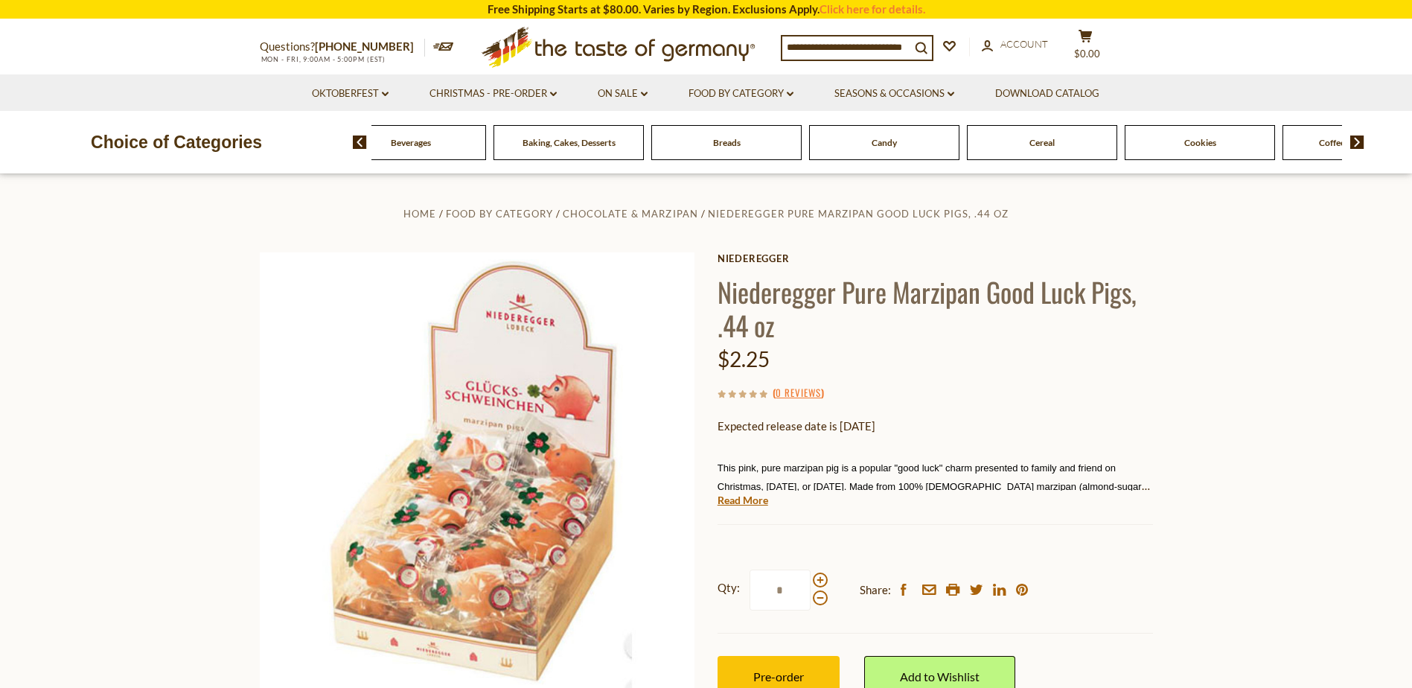
click at [1358, 146] on img at bounding box center [1357, 141] width 14 height 13
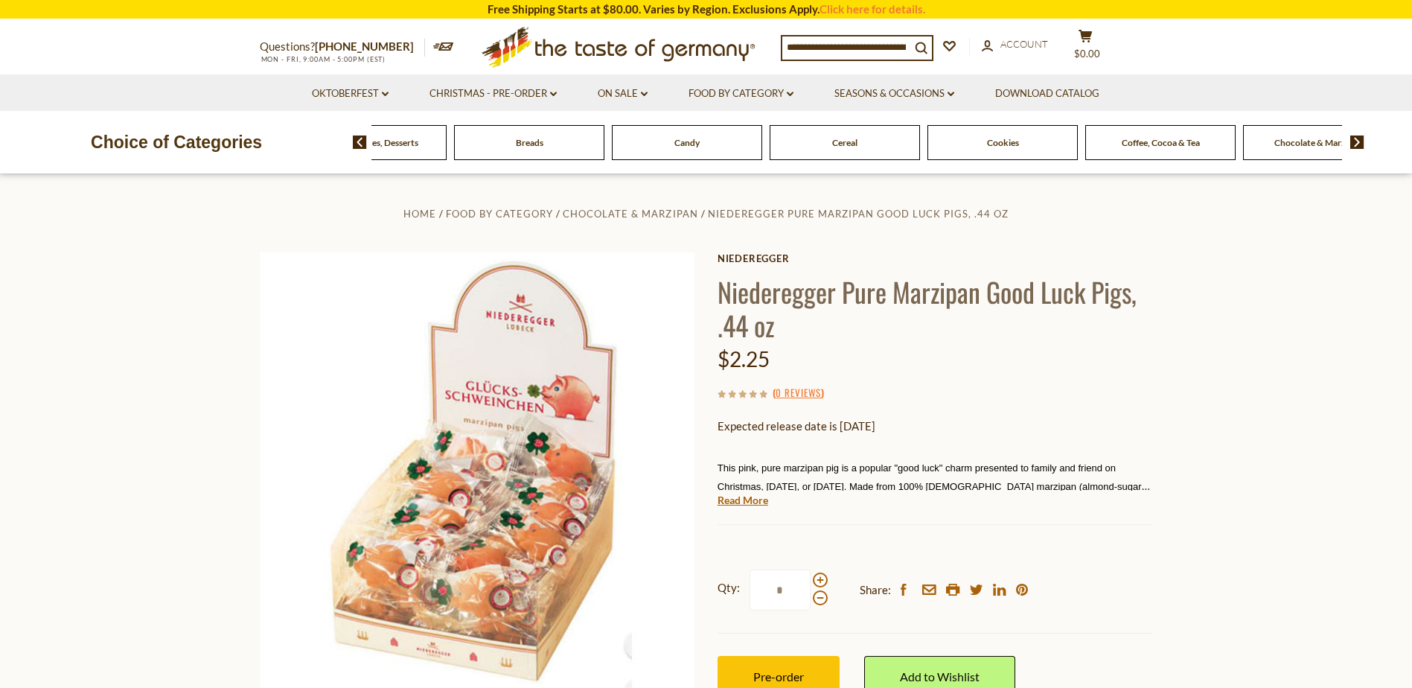
click at [1358, 146] on img at bounding box center [1357, 141] width 14 height 13
click at [502, 147] on span "Candy" at bounding box center [489, 142] width 25 height 11
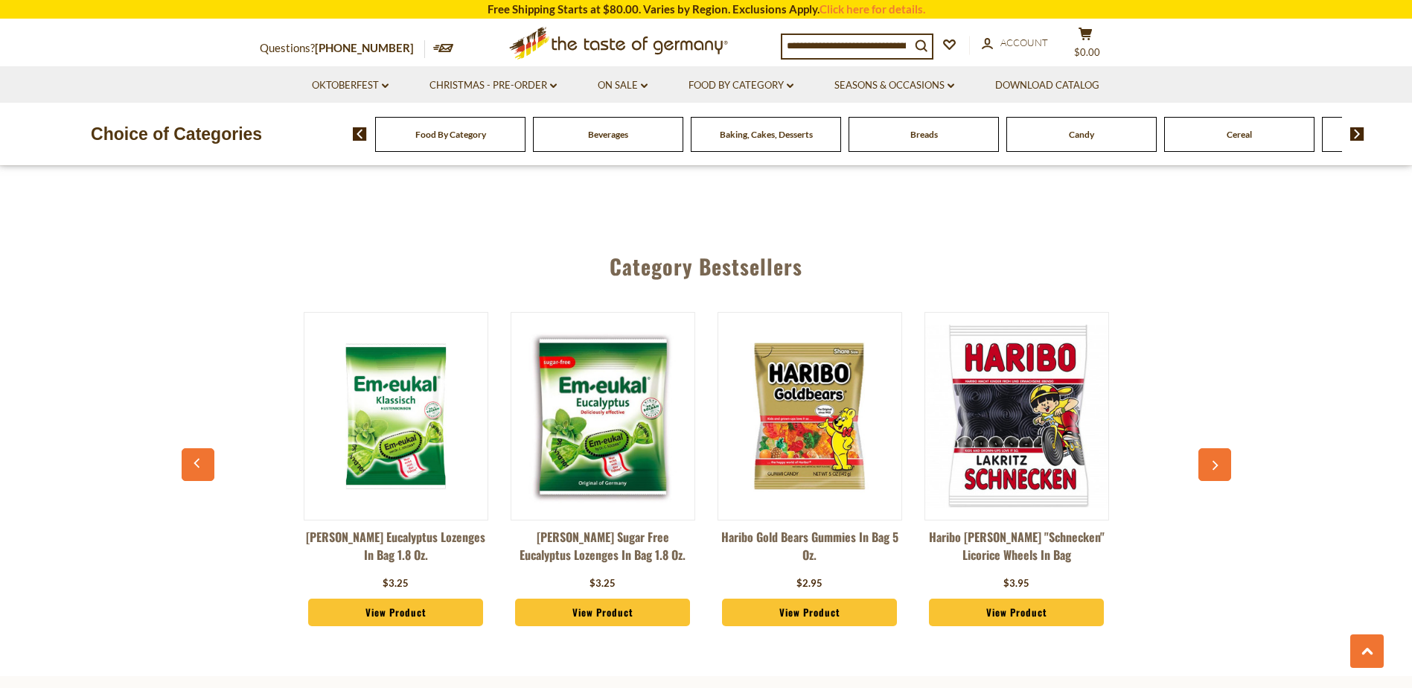
scroll to position [3945, 0]
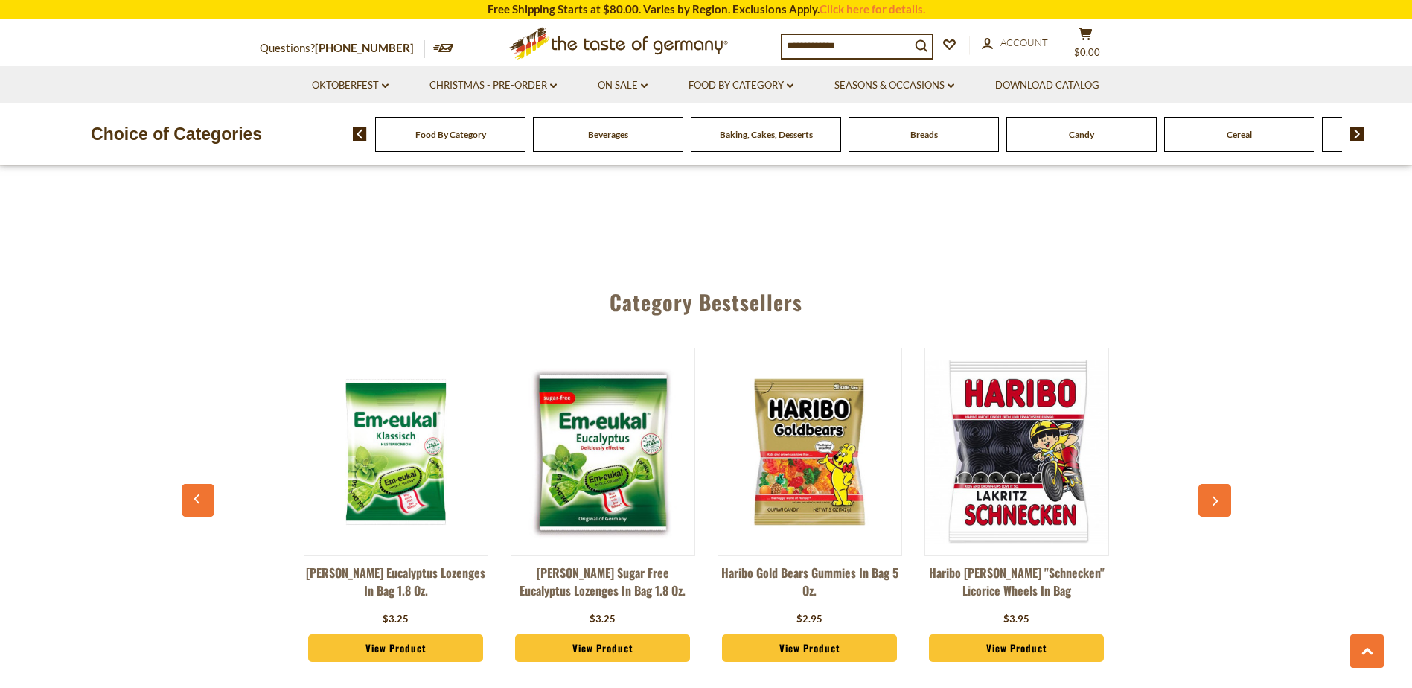
click at [1215, 484] on button "button" at bounding box center [1214, 500] width 33 height 33
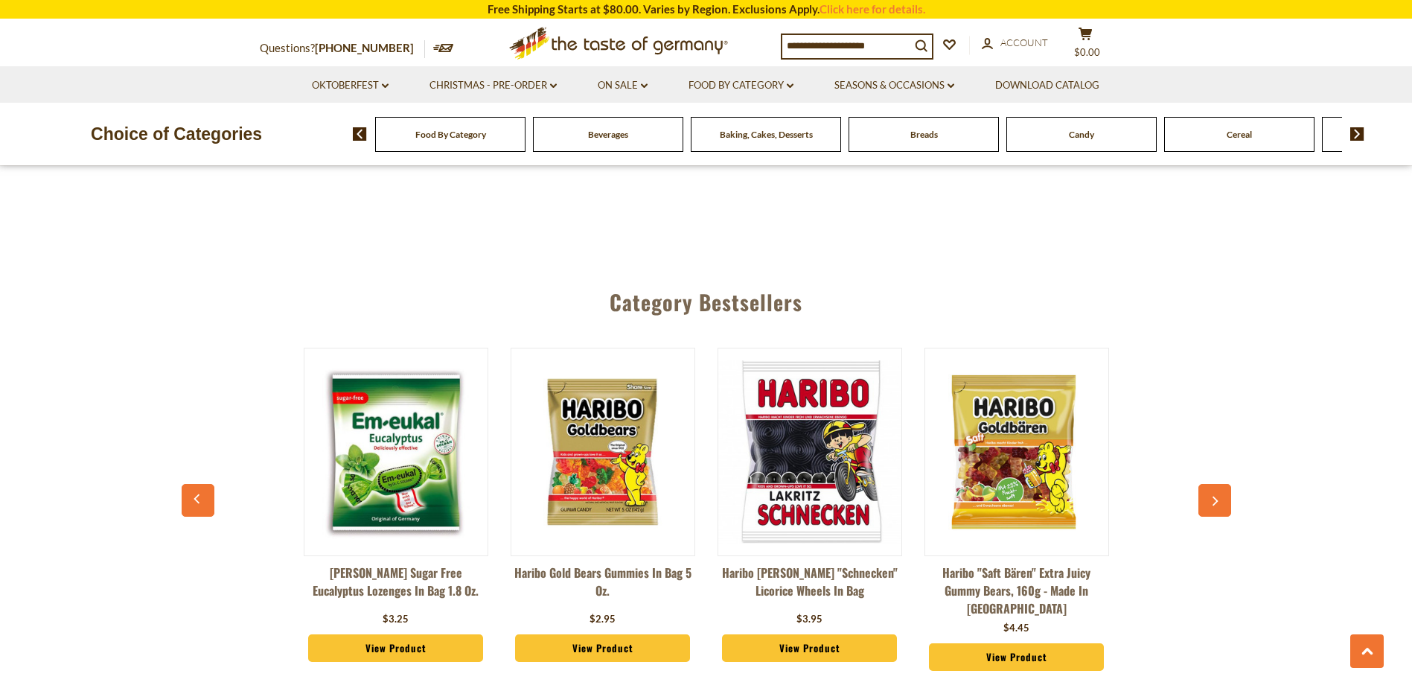
click at [1215, 484] on button "button" at bounding box center [1214, 500] width 33 height 33
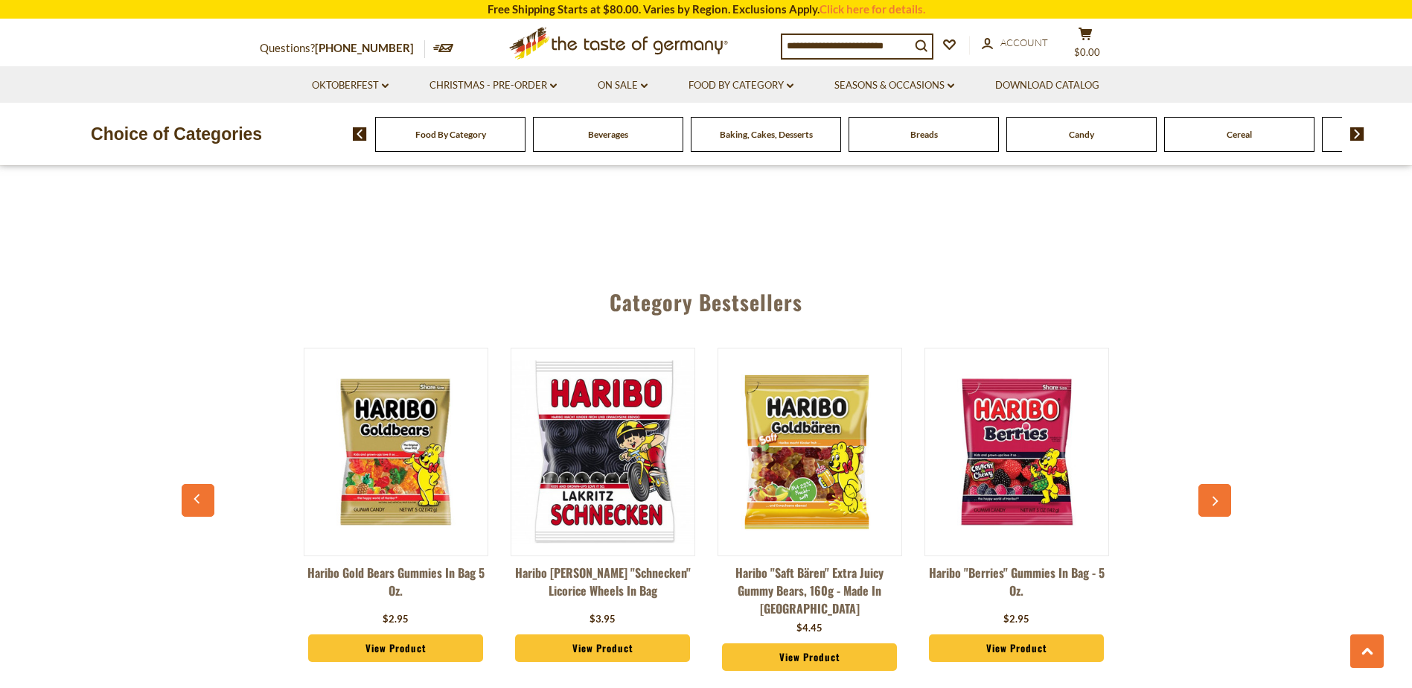
click at [1215, 484] on button "button" at bounding box center [1214, 500] width 33 height 33
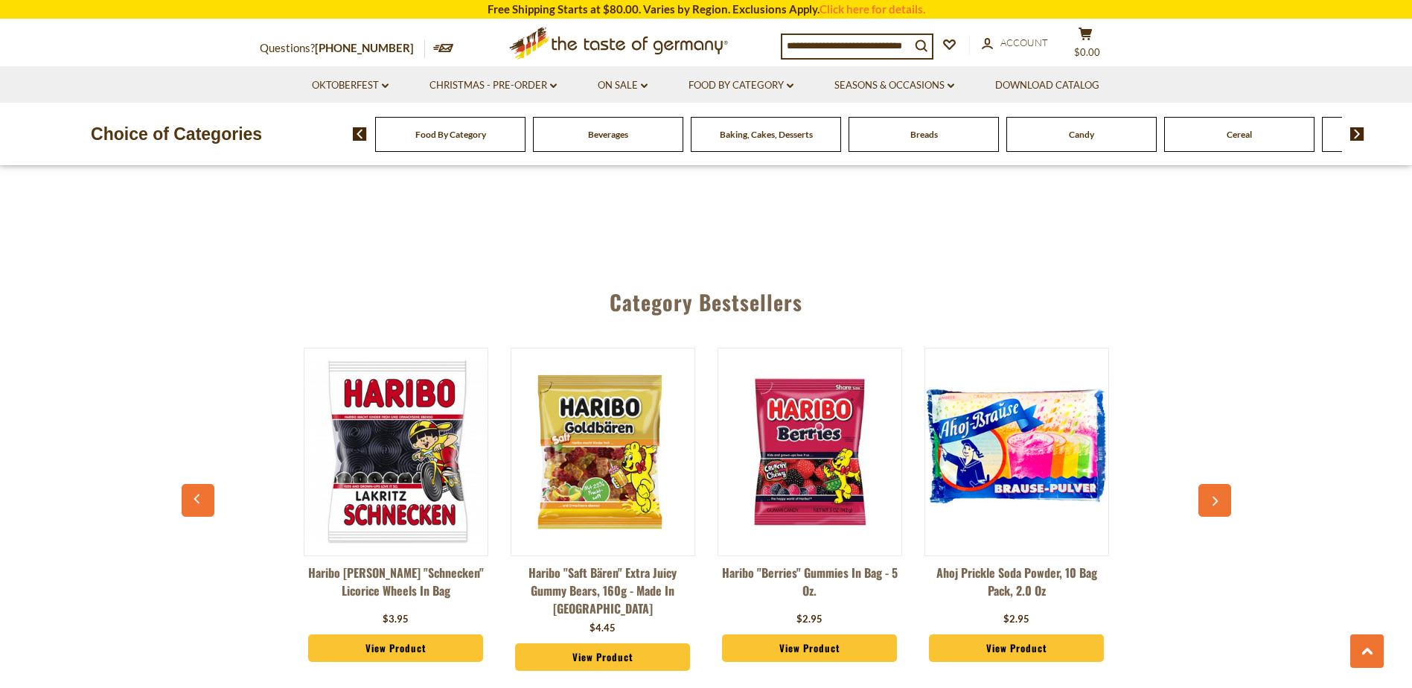
click at [1215, 484] on button "button" at bounding box center [1214, 500] width 33 height 33
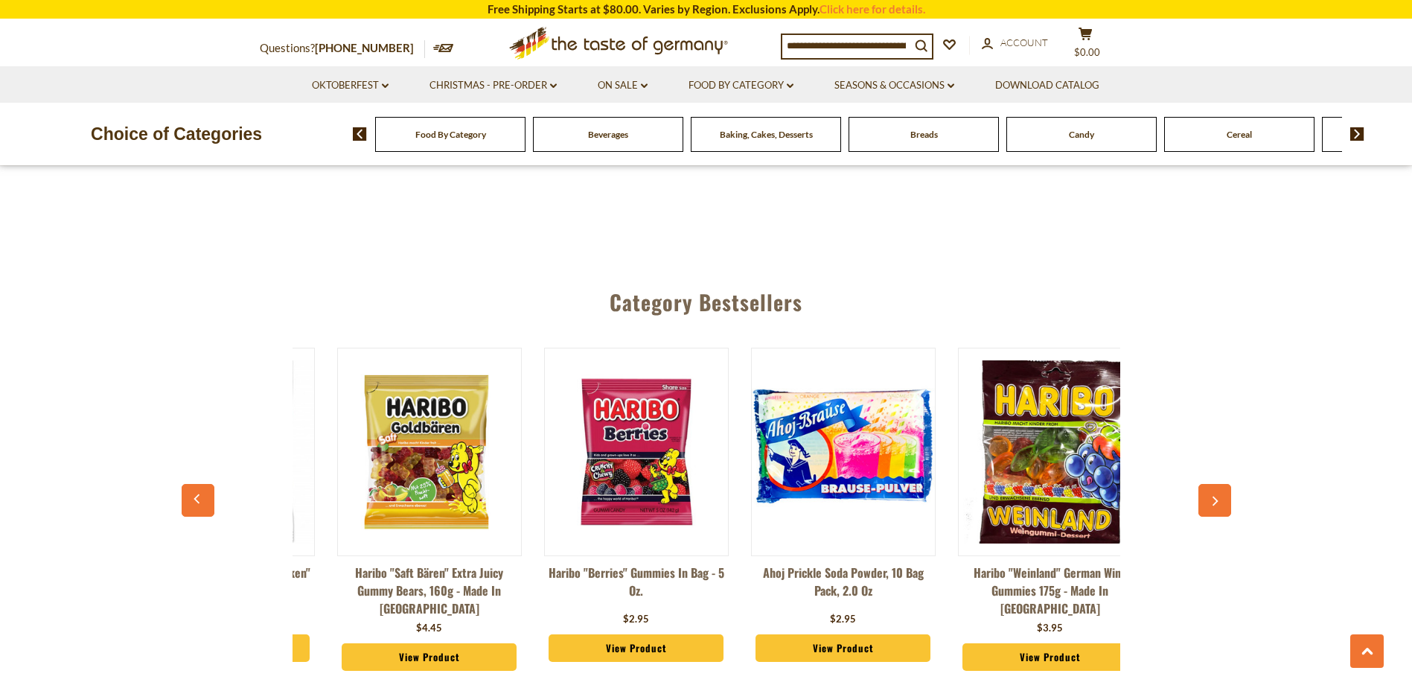
scroll to position [0, 828]
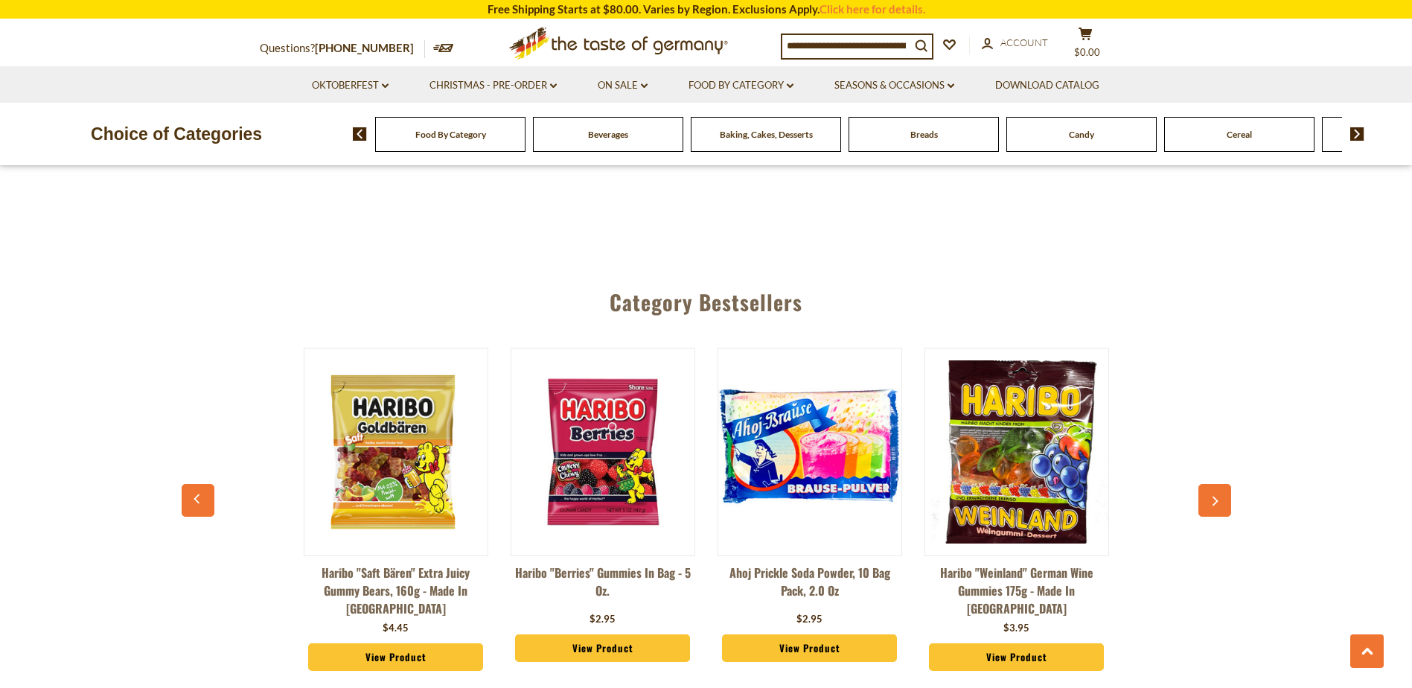
click at [1215, 484] on button "button" at bounding box center [1214, 500] width 33 height 33
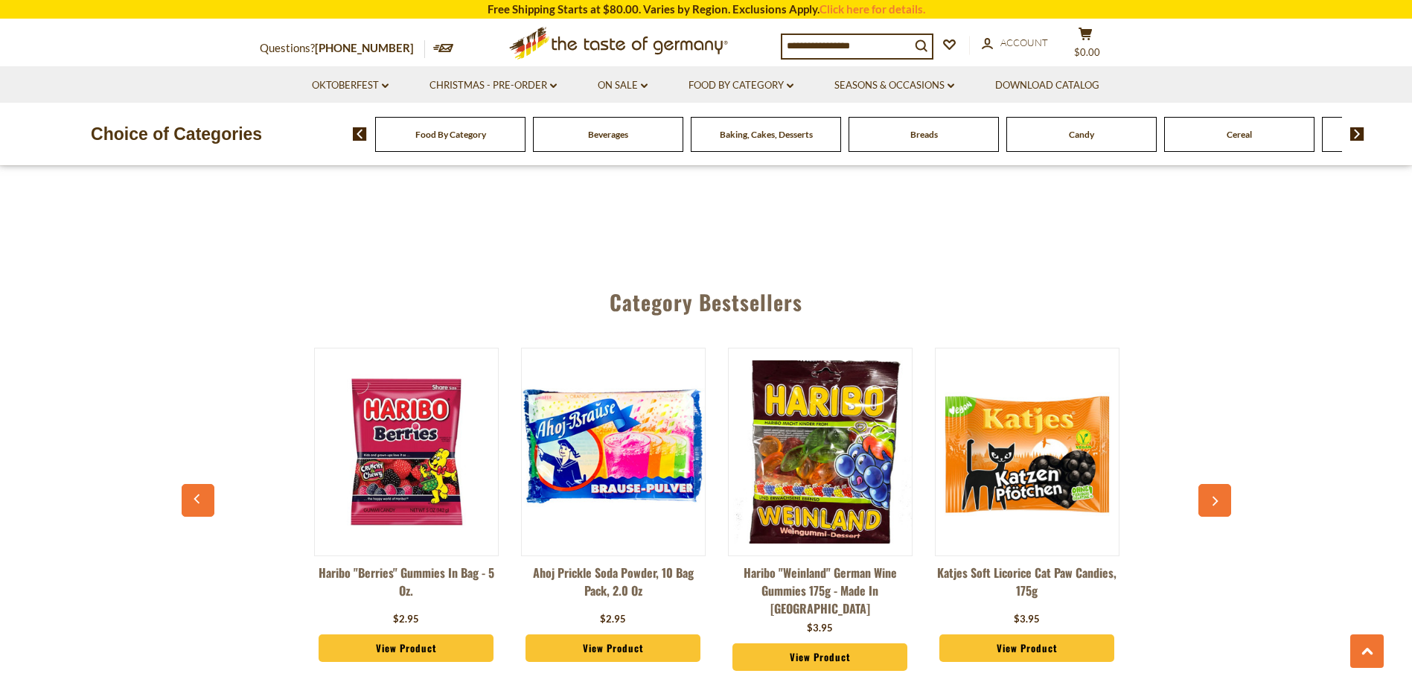
scroll to position [0, 1035]
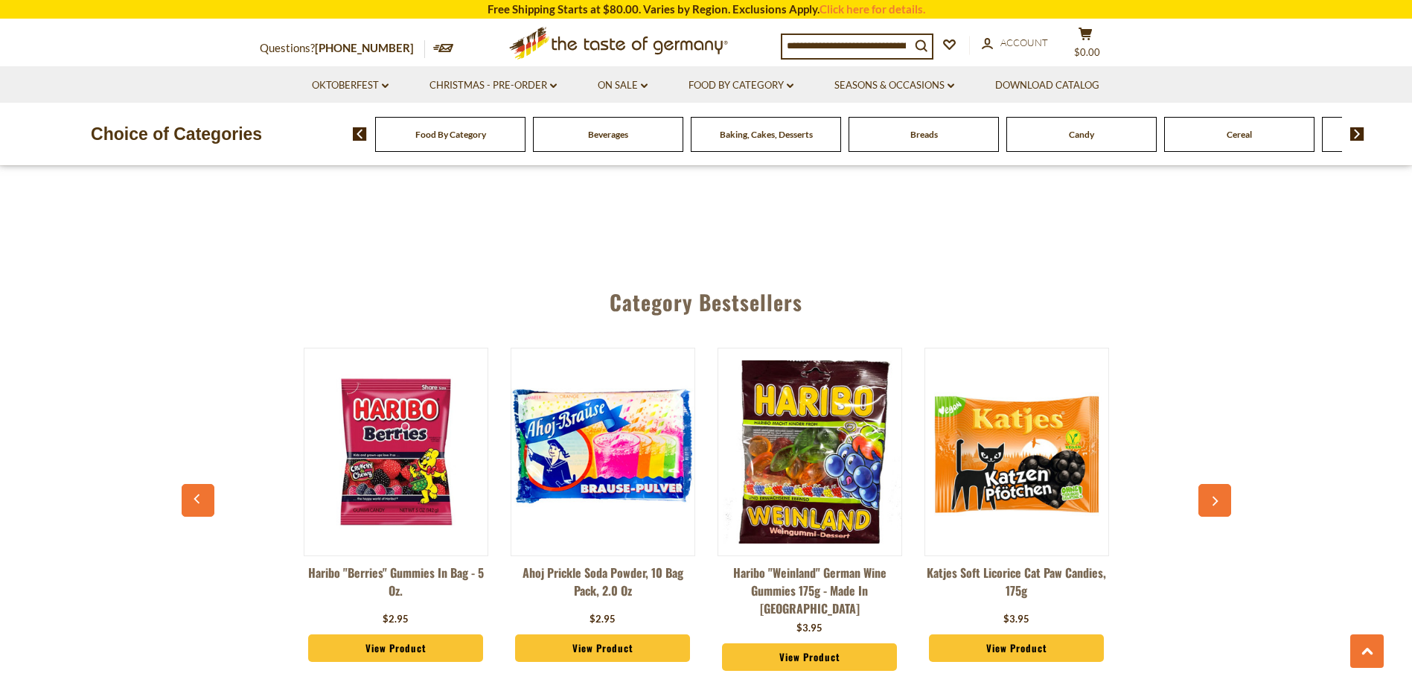
click at [1215, 484] on button "button" at bounding box center [1214, 500] width 33 height 33
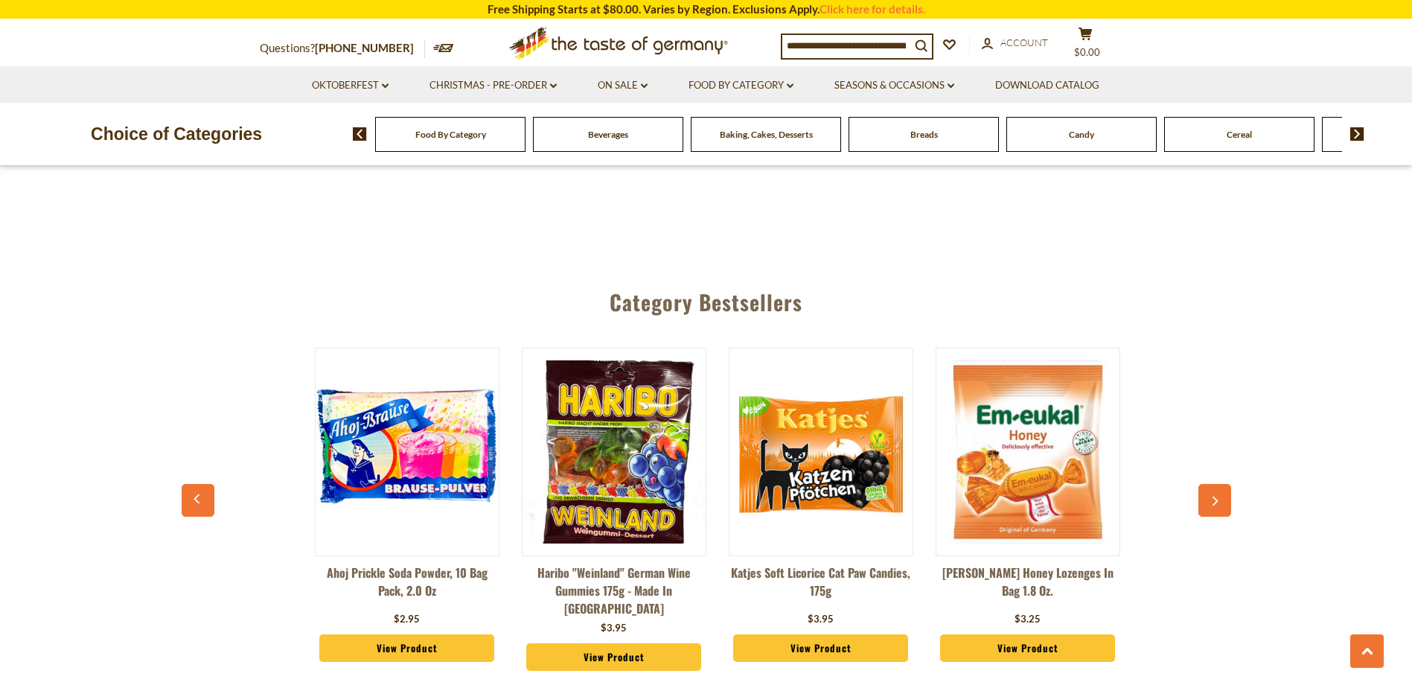
scroll to position [0, 1241]
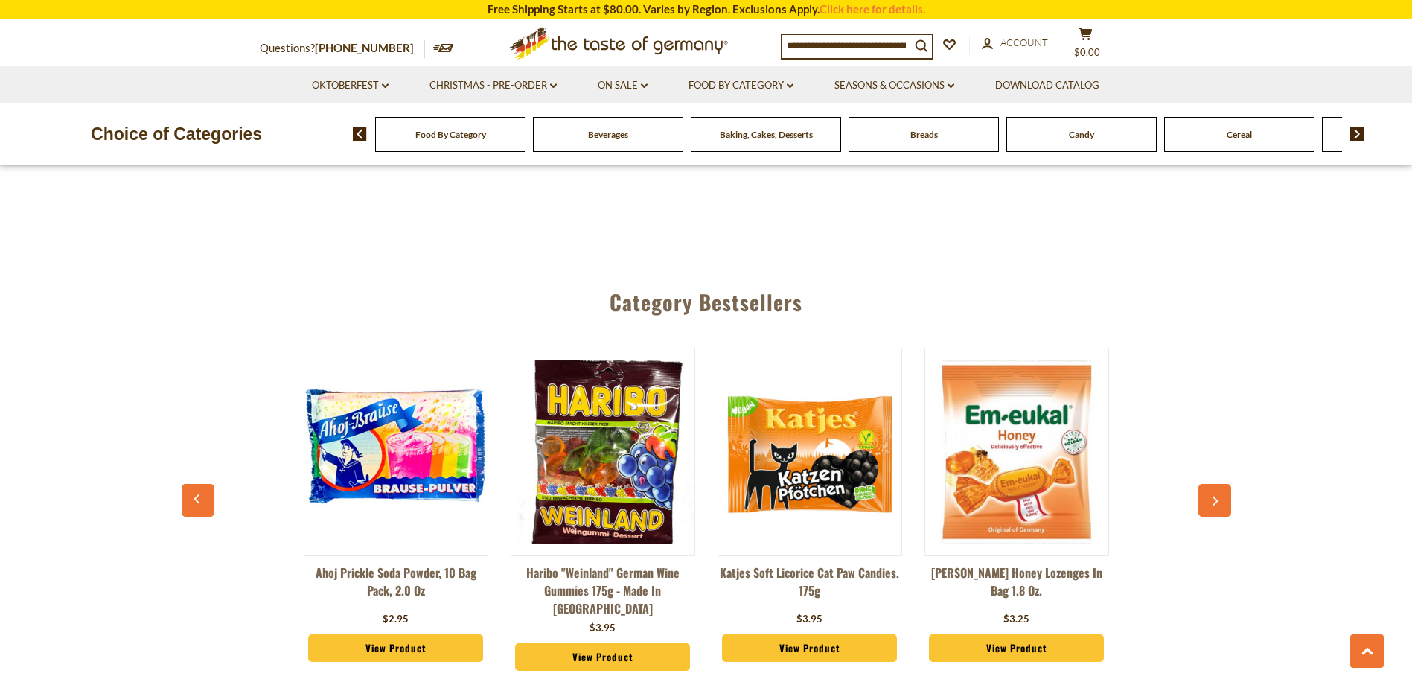
click at [1215, 484] on button "button" at bounding box center [1214, 500] width 33 height 33
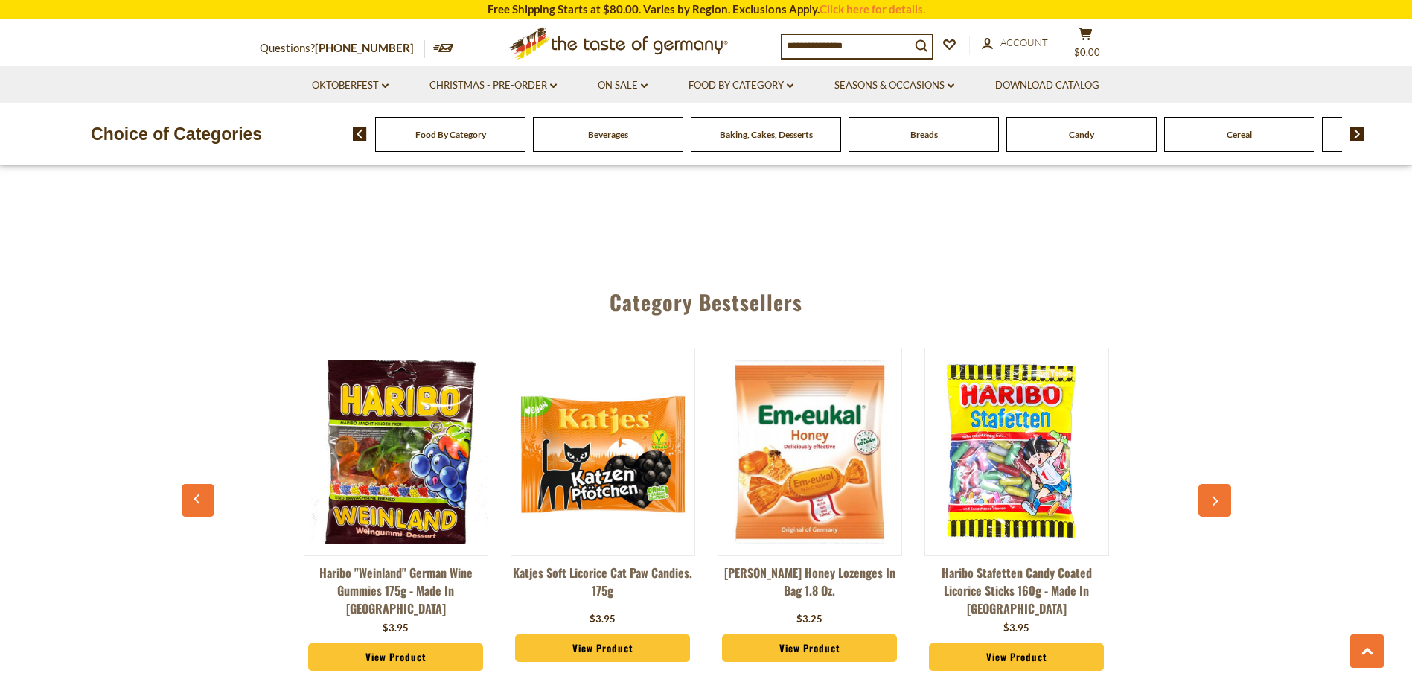
click at [1215, 484] on button "button" at bounding box center [1214, 500] width 33 height 33
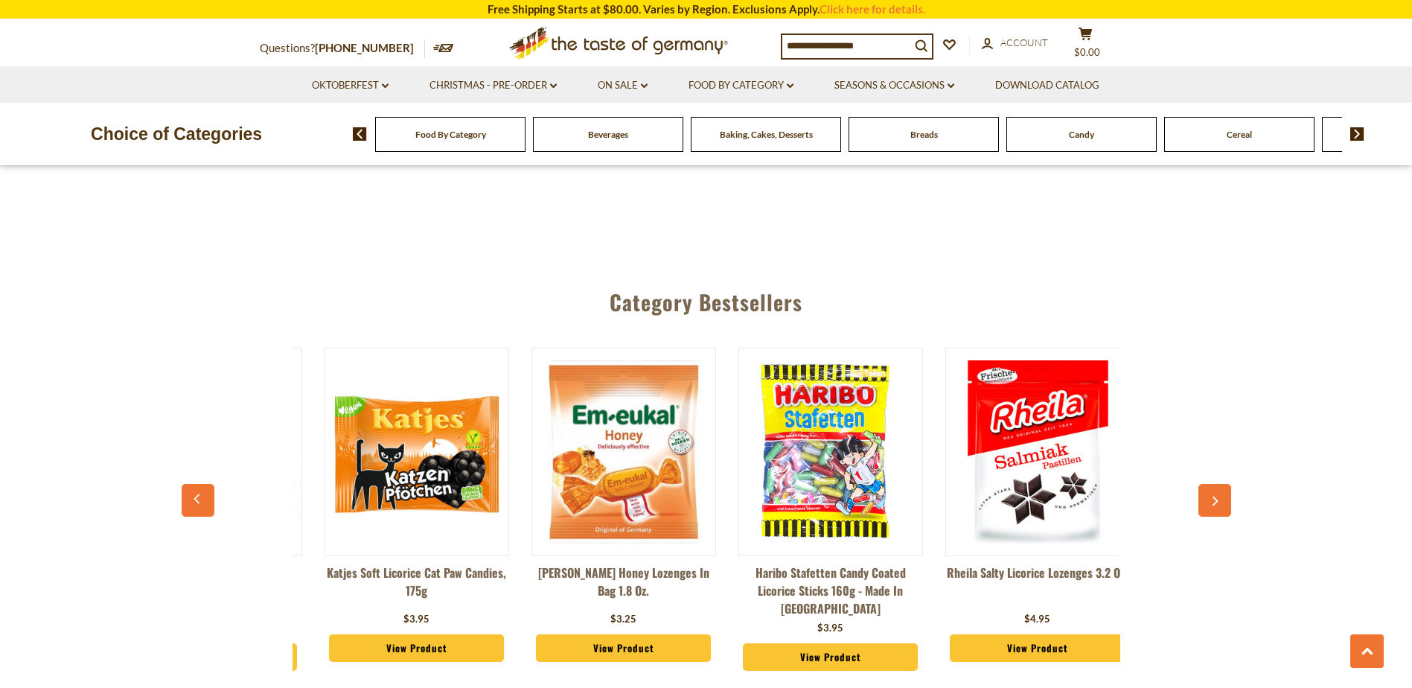
click at [1215, 484] on button "button" at bounding box center [1214, 500] width 33 height 33
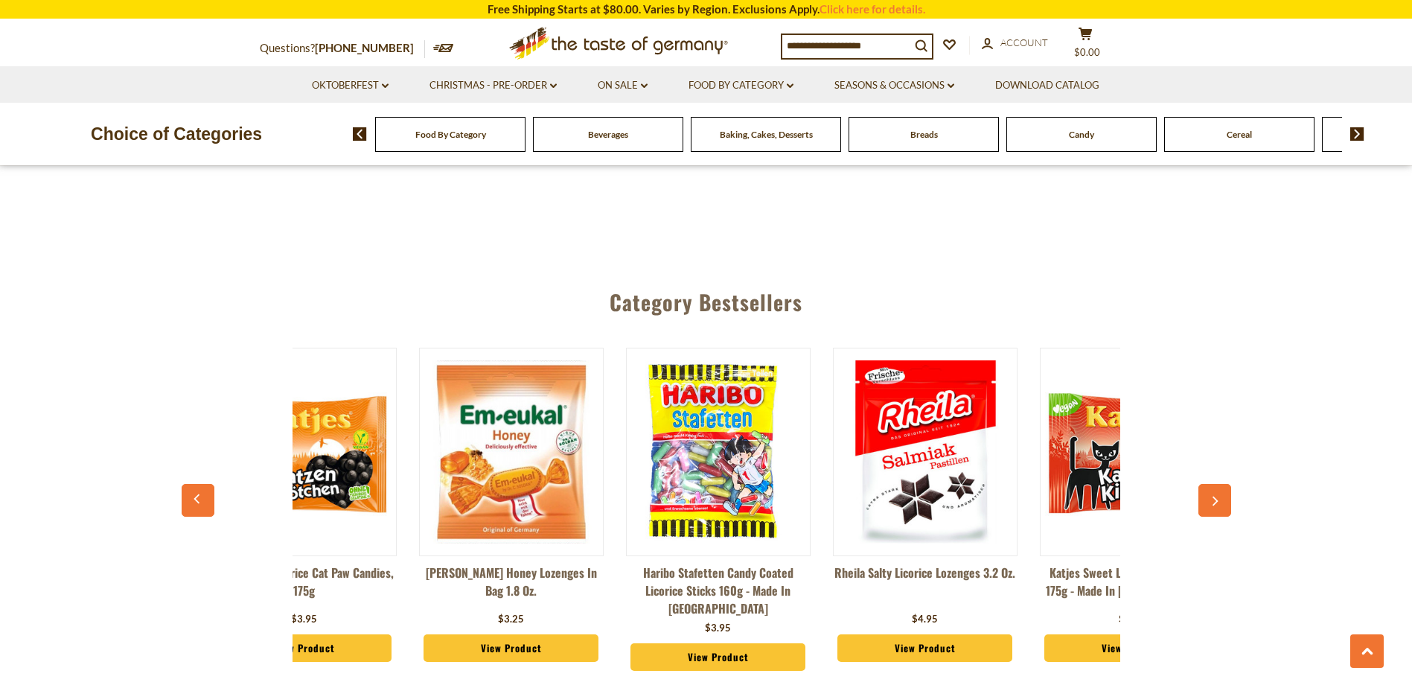
click at [1215, 484] on button "button" at bounding box center [1214, 500] width 33 height 33
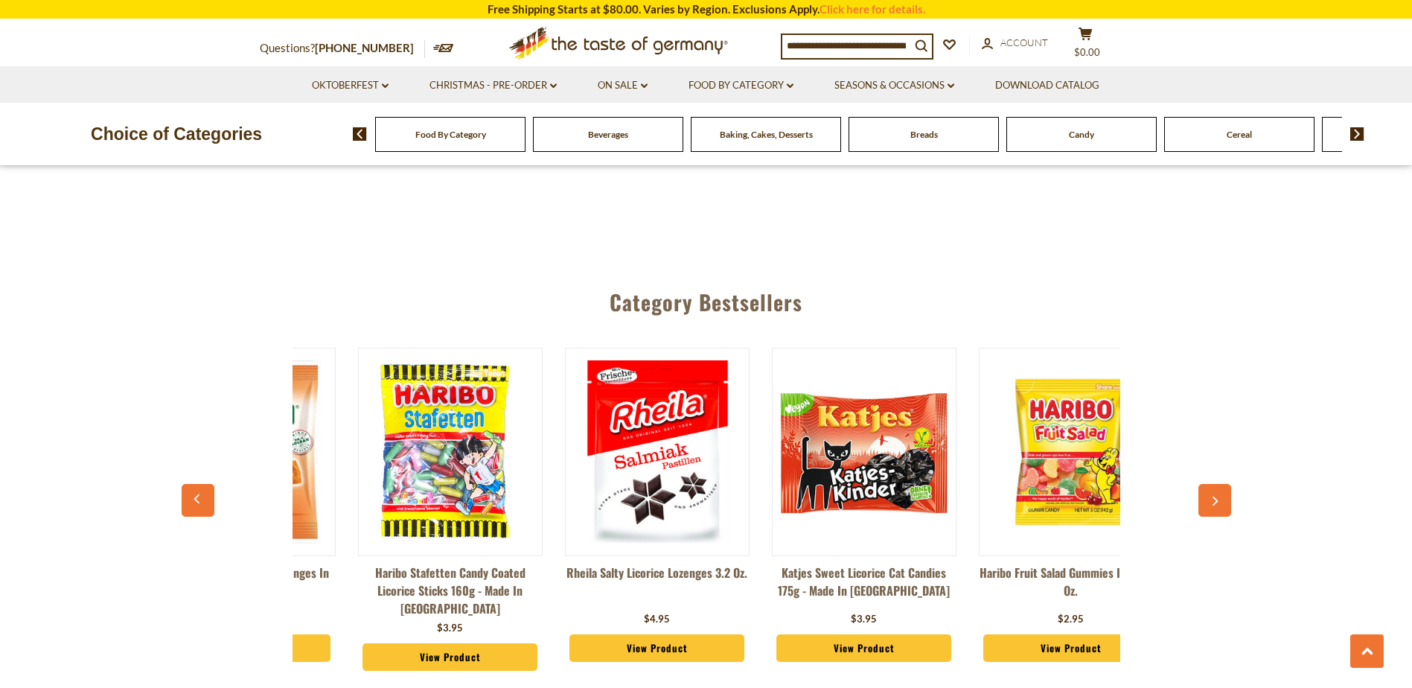
click at [1215, 484] on button "button" at bounding box center [1214, 500] width 33 height 33
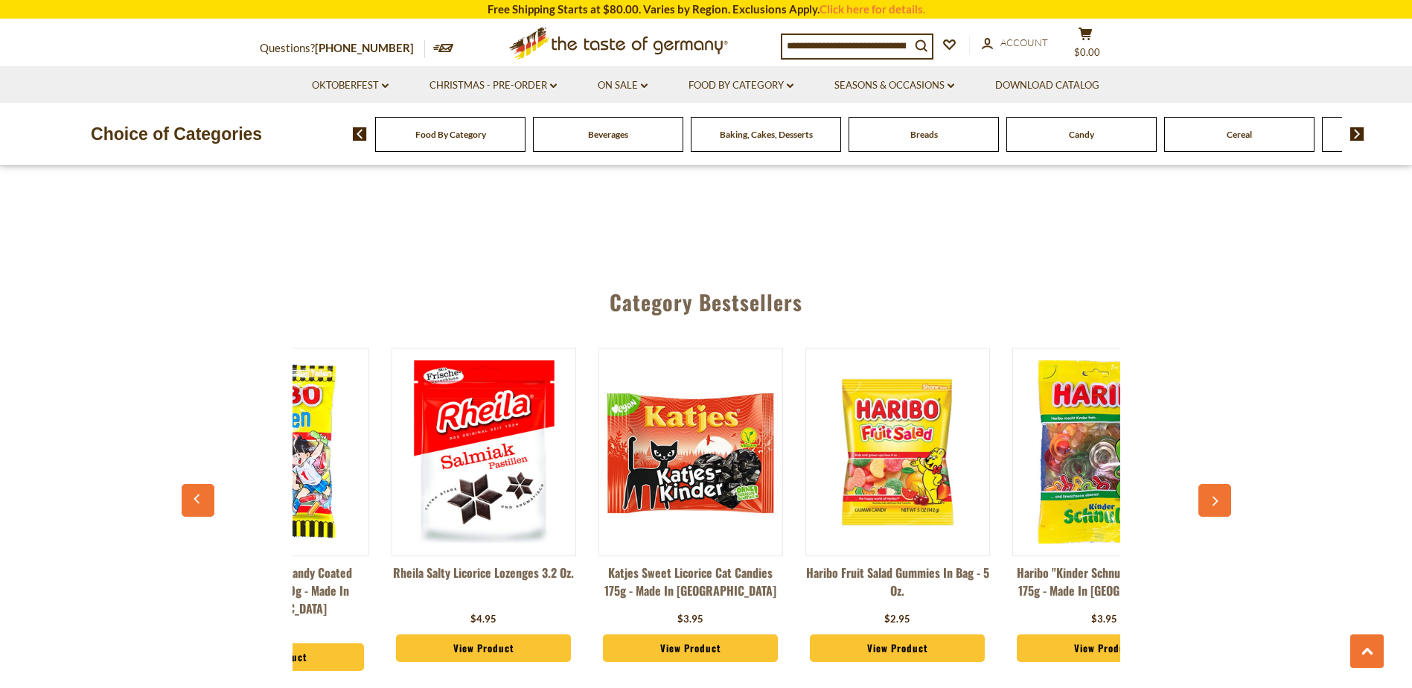
click at [1215, 484] on button "button" at bounding box center [1214, 500] width 33 height 33
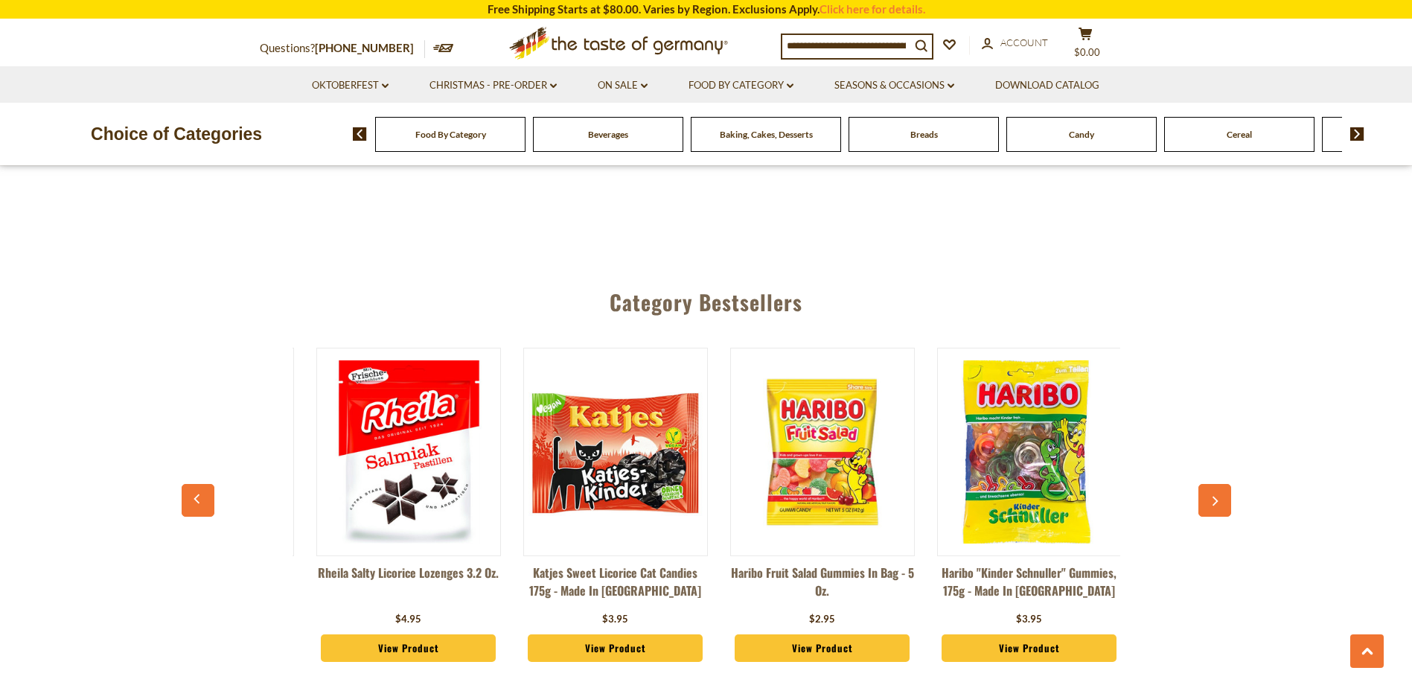
click at [1215, 484] on button "button" at bounding box center [1214, 500] width 33 height 33
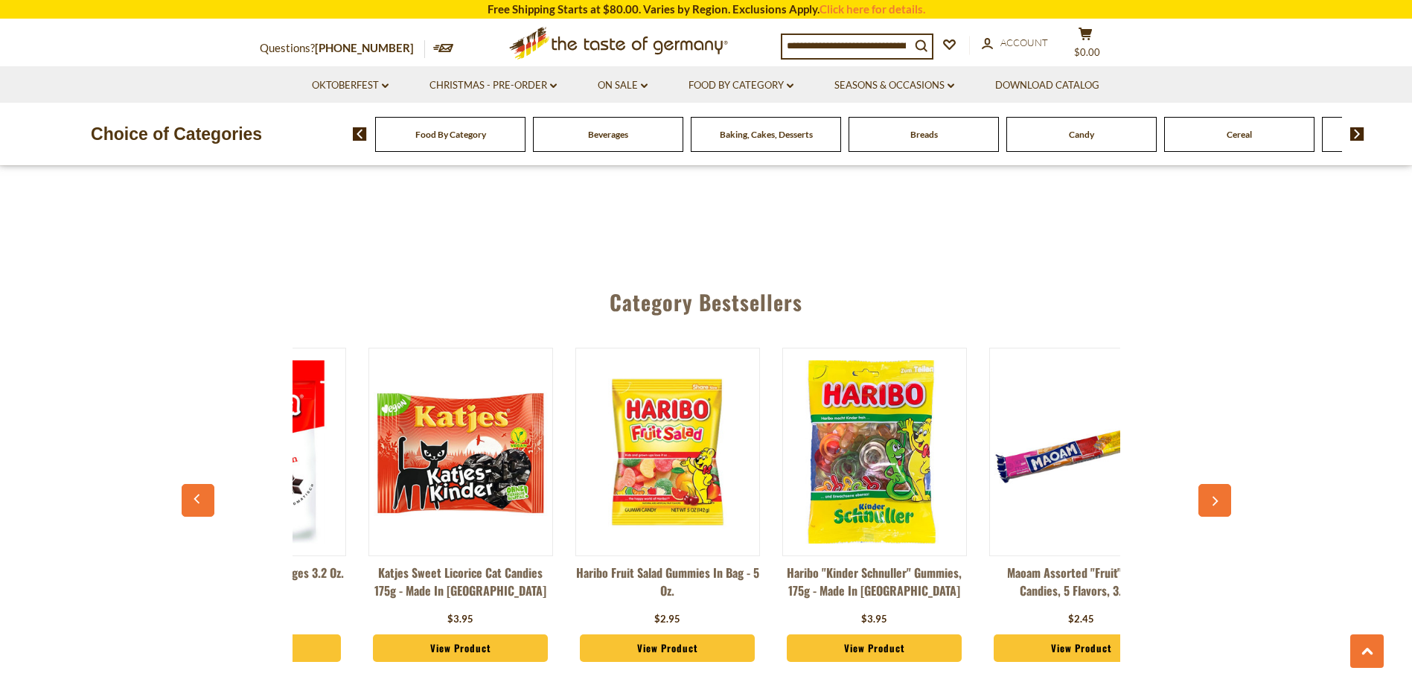
scroll to position [0, 2483]
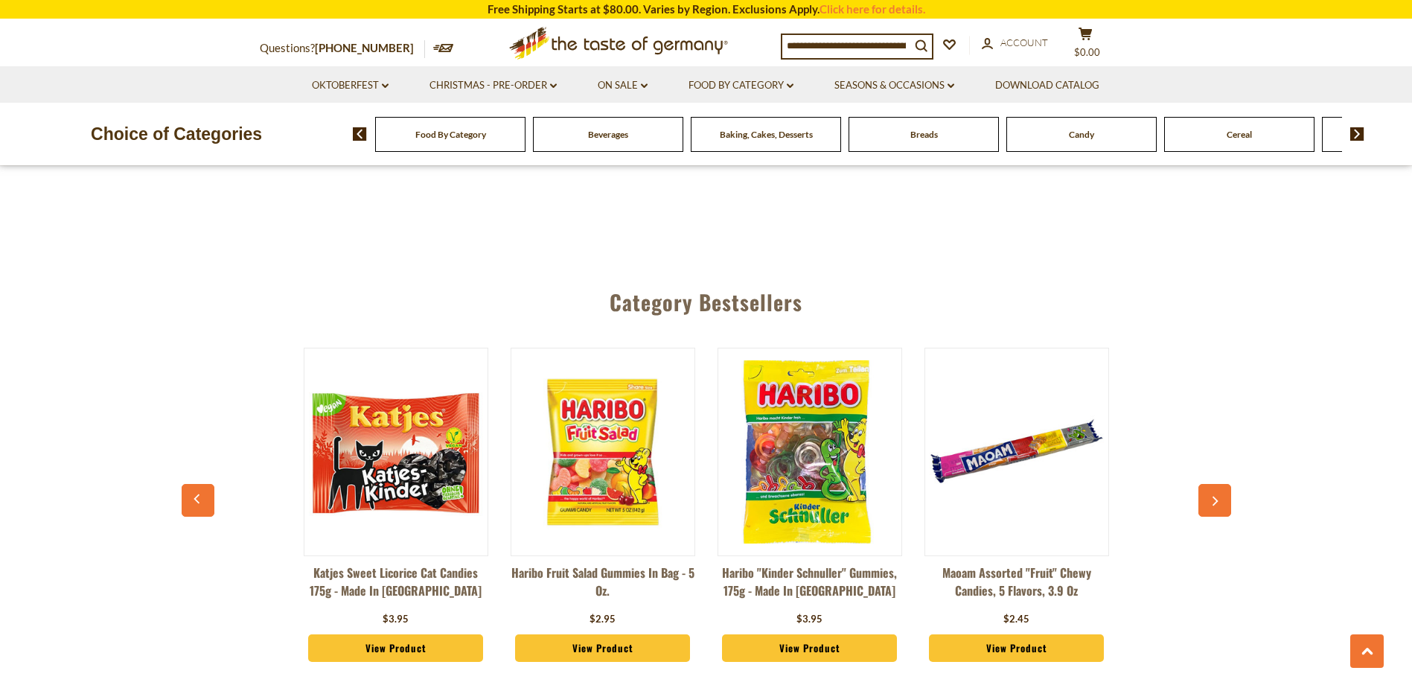
click at [1215, 484] on button "button" at bounding box center [1214, 500] width 33 height 33
